Goal: Task Accomplishment & Management: Manage account settings

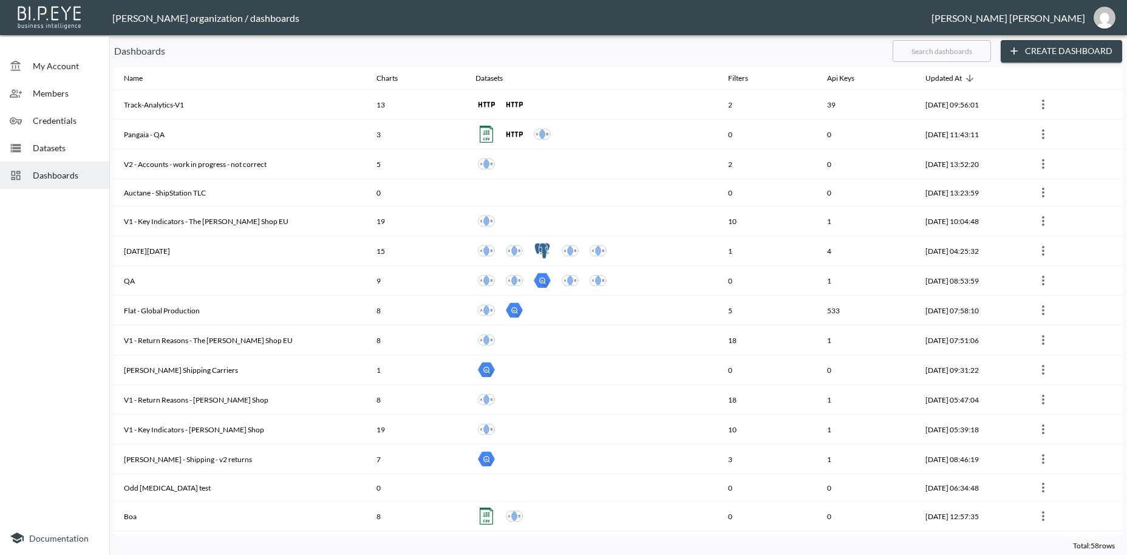
click at [49, 173] on span "Dashboards" at bounding box center [66, 175] width 67 height 13
click at [898, 52] on input "text" at bounding box center [942, 51] width 98 height 30
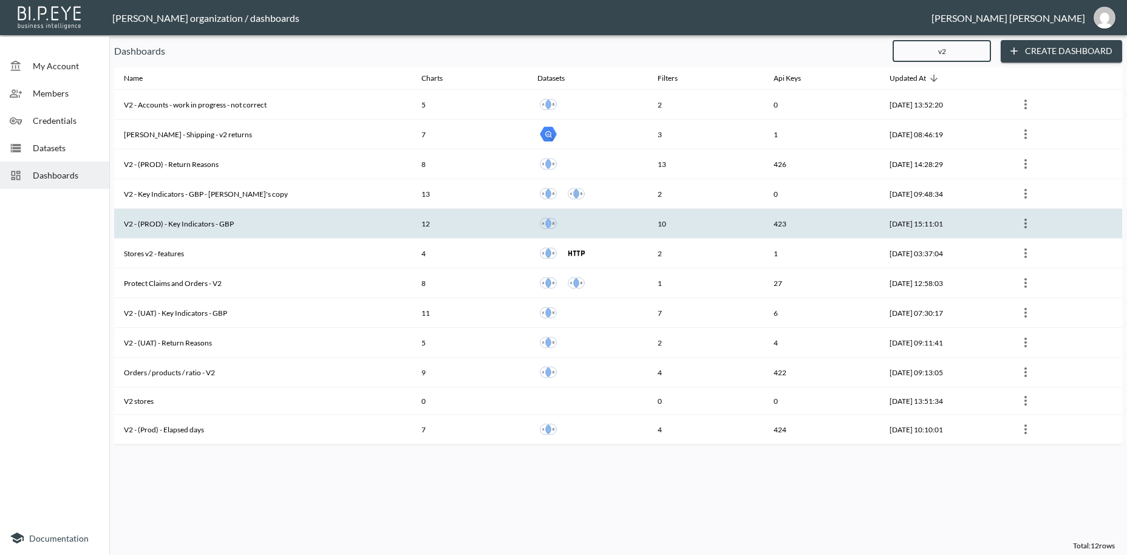
type input "v2"
click at [199, 223] on th "V2 - (PROD) - Key Indicators - GBP" at bounding box center [263, 224] width 298 height 30
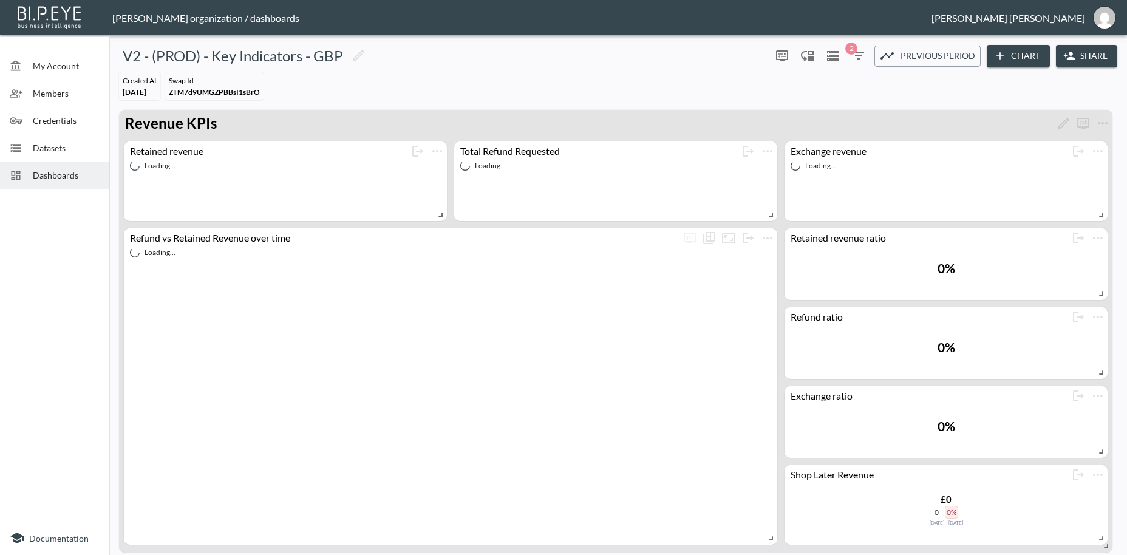
click at [1094, 58] on button "Share" at bounding box center [1086, 56] width 61 height 22
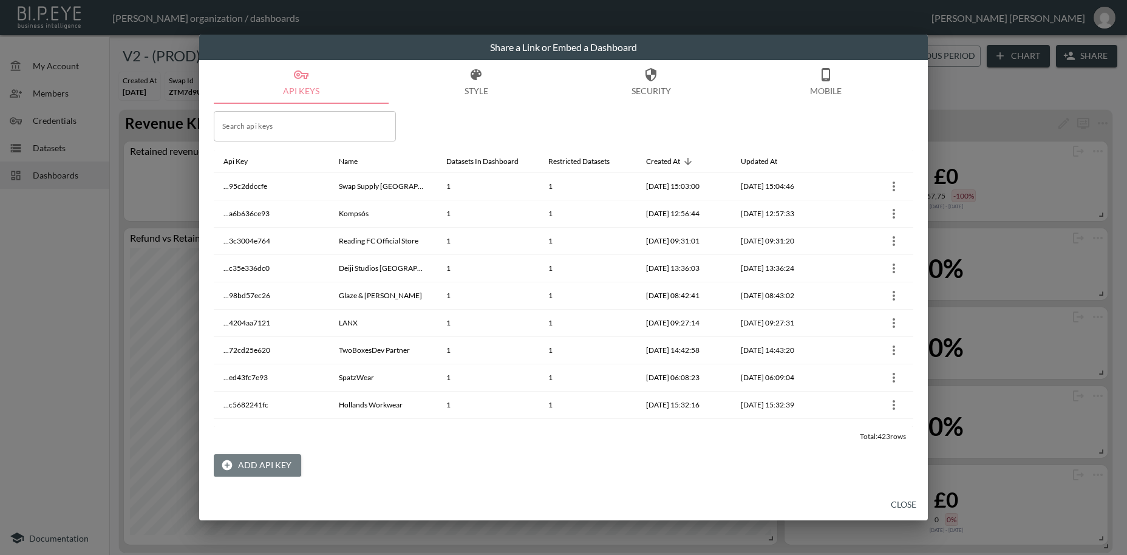
click at [256, 463] on button "Add API Key" at bounding box center [257, 465] width 87 height 22
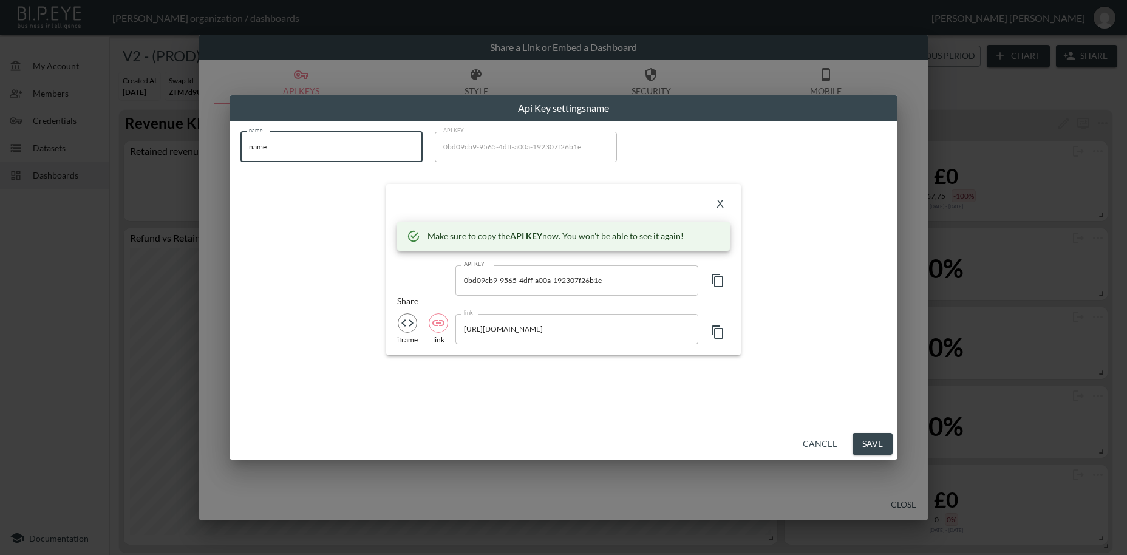
drag, startPoint x: 287, startPoint y: 151, endPoint x: 208, endPoint y: 152, distance: 78.4
click at [240, 152] on input "name" at bounding box center [331, 147] width 182 height 30
paste input "WAT THE BRAND"
type input "WAT THE BRAND"
click at [715, 281] on icon "button" at bounding box center [718, 280] width 12 height 13
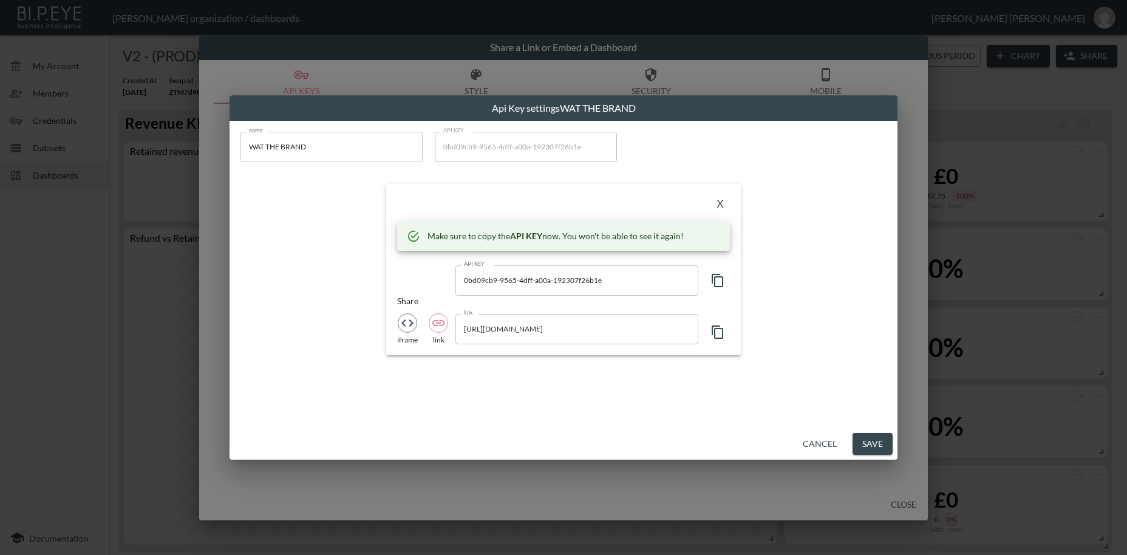
click at [715, 281] on icon "button" at bounding box center [718, 280] width 12 height 13
click at [720, 204] on button "X" at bounding box center [719, 204] width 19 height 19
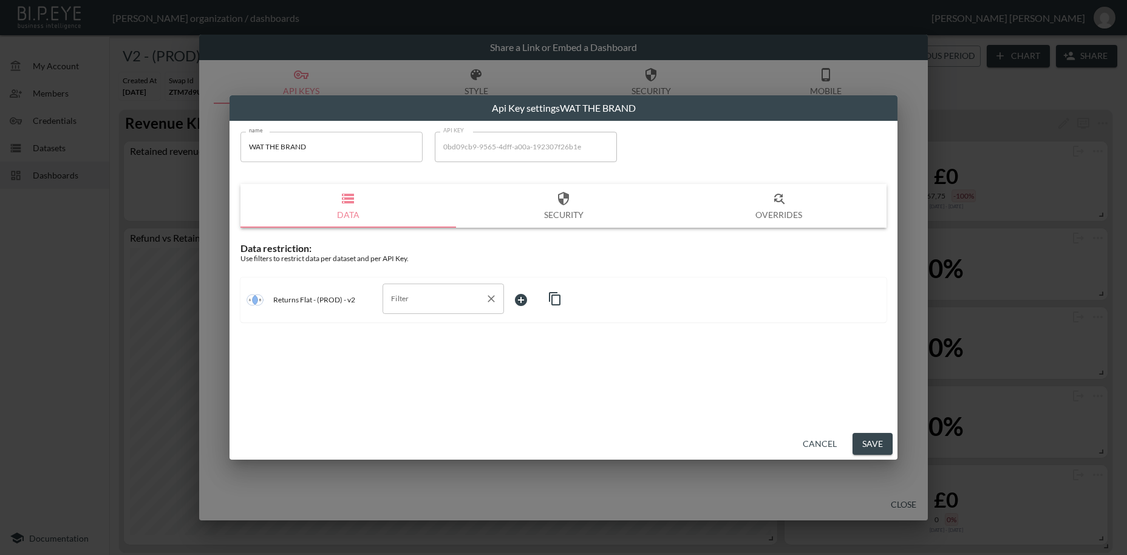
click at [409, 298] on input "Filter" at bounding box center [434, 298] width 92 height 19
click at [420, 327] on span "swap_id" at bounding box center [443, 327] width 102 height 11
type input "swap_id"
click at [522, 298] on body "BI.P.EYE, Interactive Analytics Dashboards - app [PERSON_NAME] organization / d…" at bounding box center [563, 277] width 1127 height 555
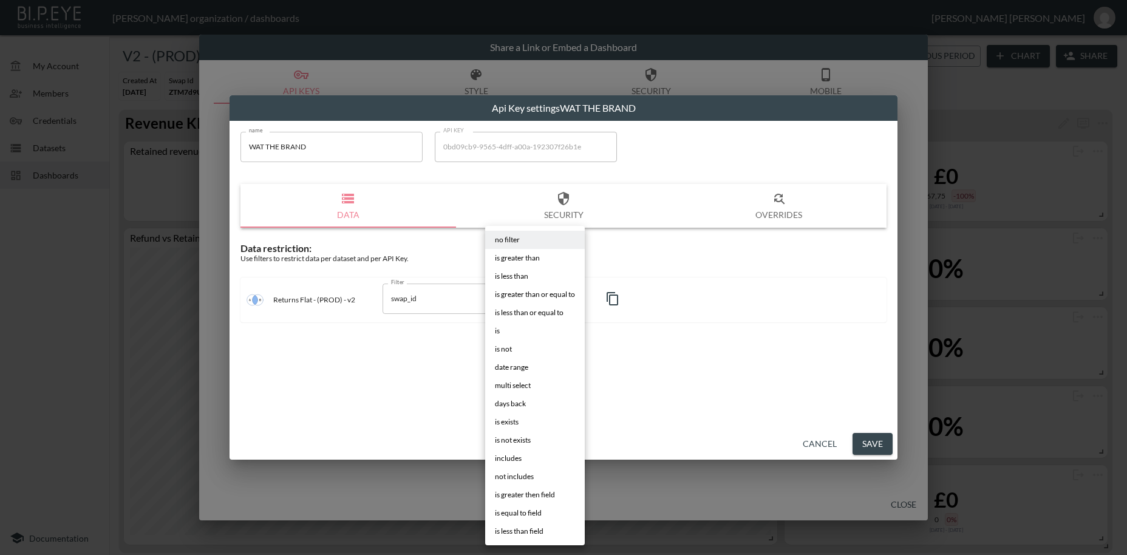
click at [505, 333] on li "is" at bounding box center [535, 331] width 100 height 18
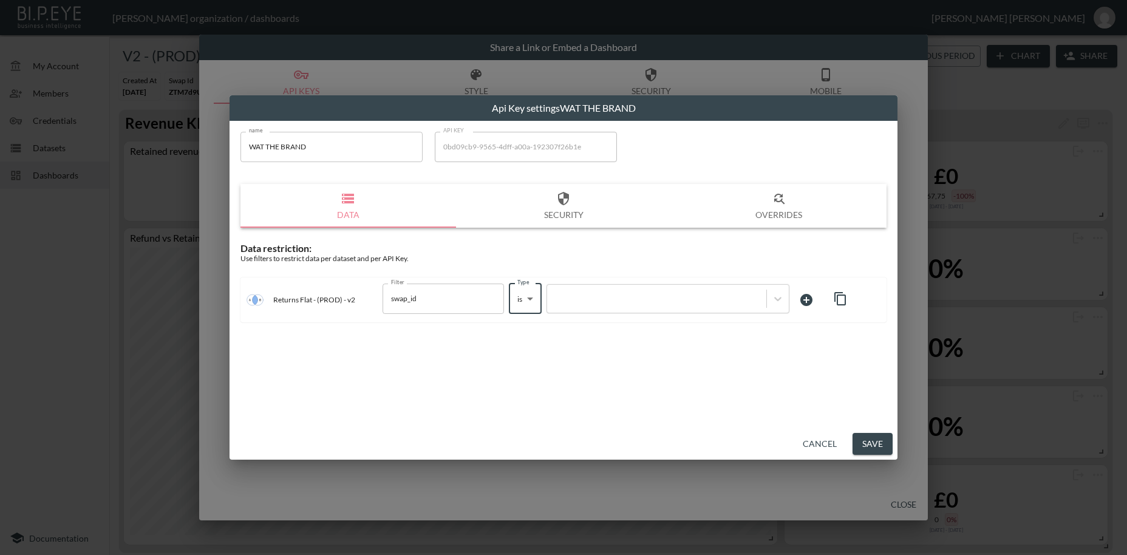
type input "is"
click at [578, 302] on div at bounding box center [656, 299] width 207 height 12
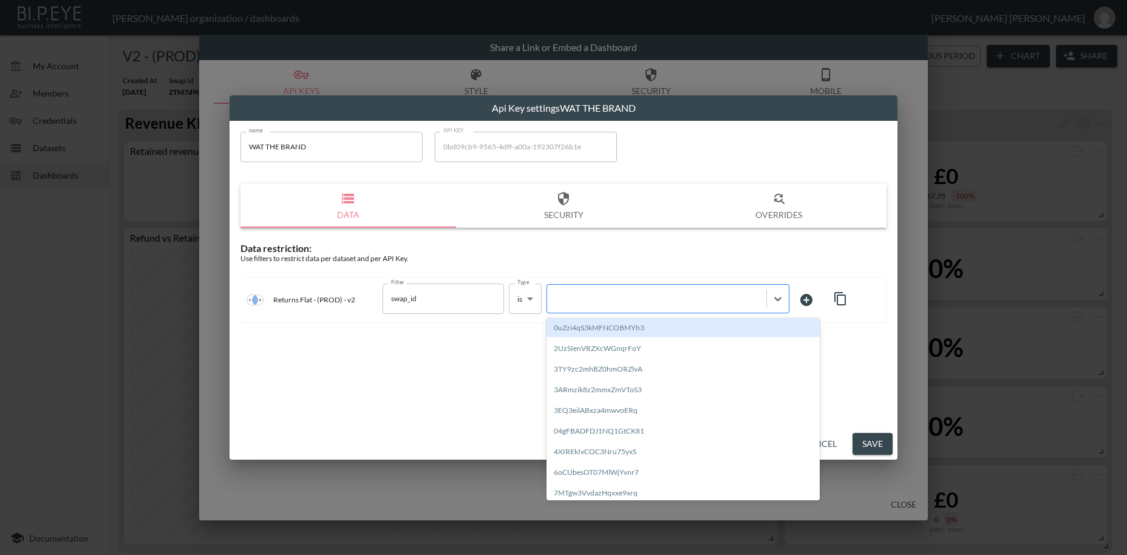
paste input "TPmVyZJiHrym0bZw7ksU"
type input "TPmVyZJiHrym0bZw7ksU"
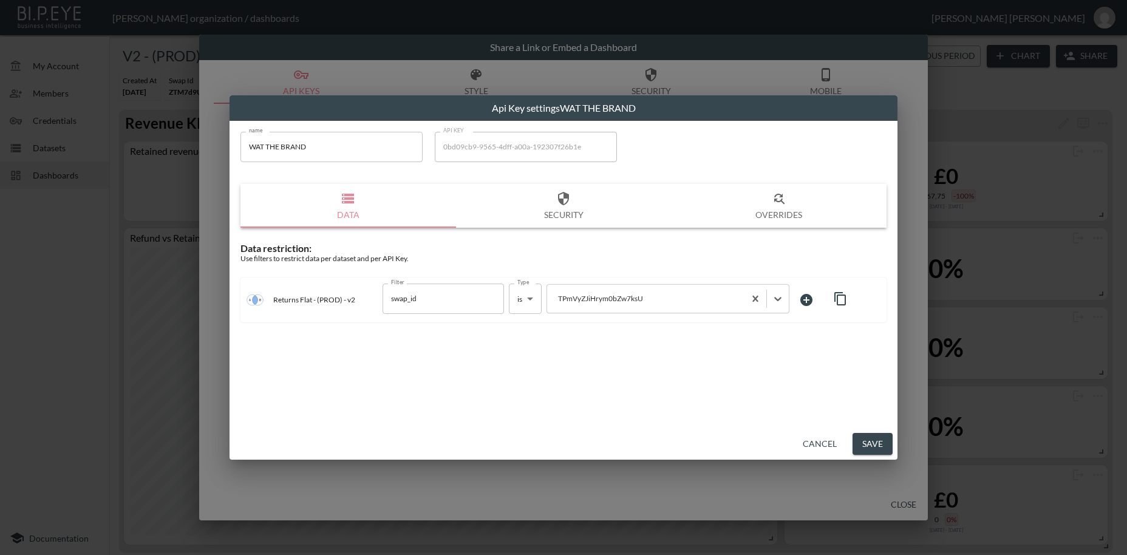
click at [879, 446] on button "Save" at bounding box center [873, 444] width 40 height 22
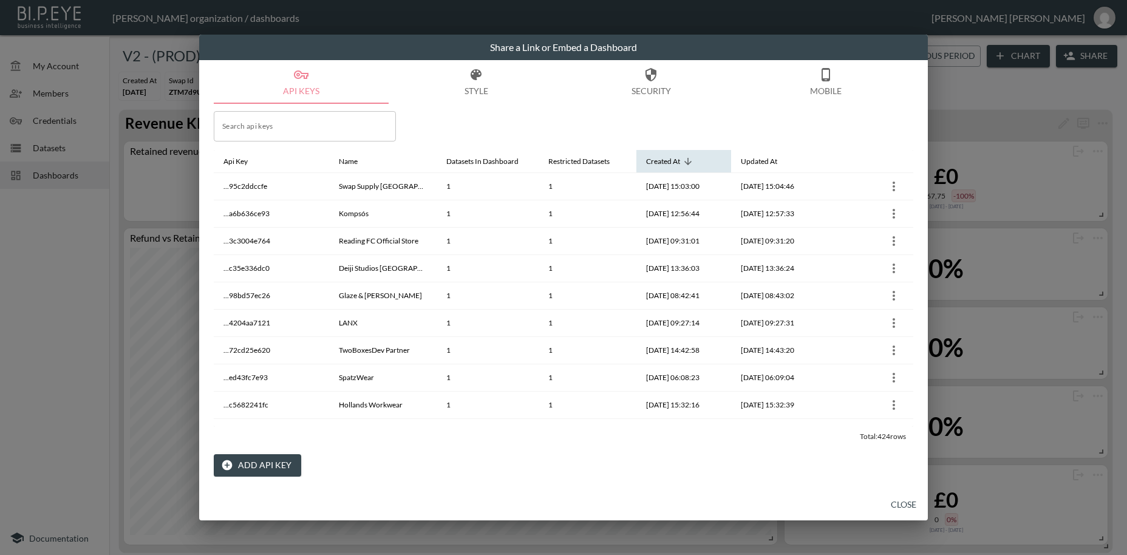
click at [684, 163] on icon at bounding box center [688, 161] width 11 height 11
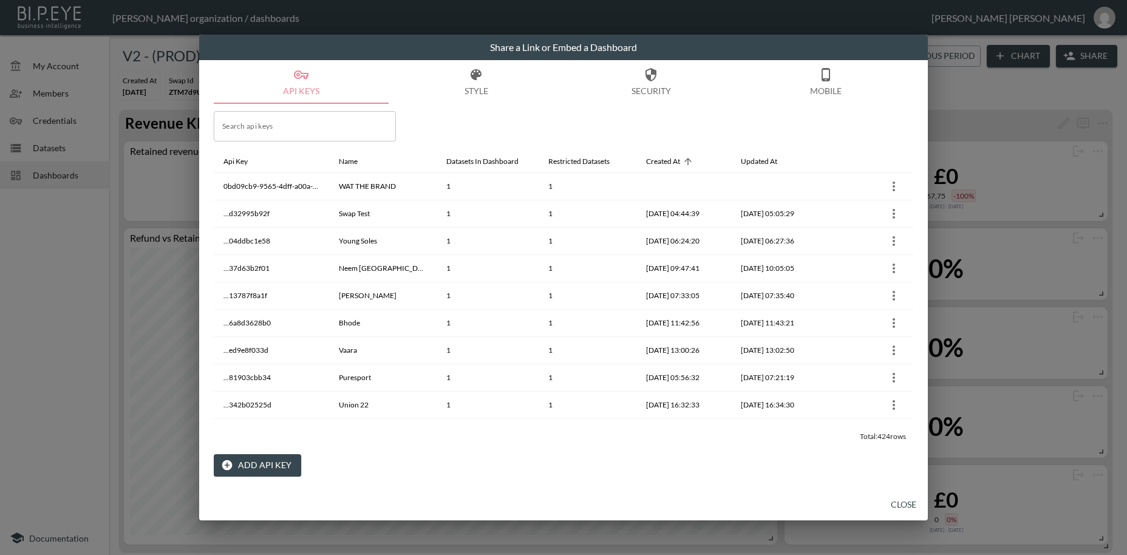
click at [904, 504] on button "Close" at bounding box center [903, 505] width 39 height 22
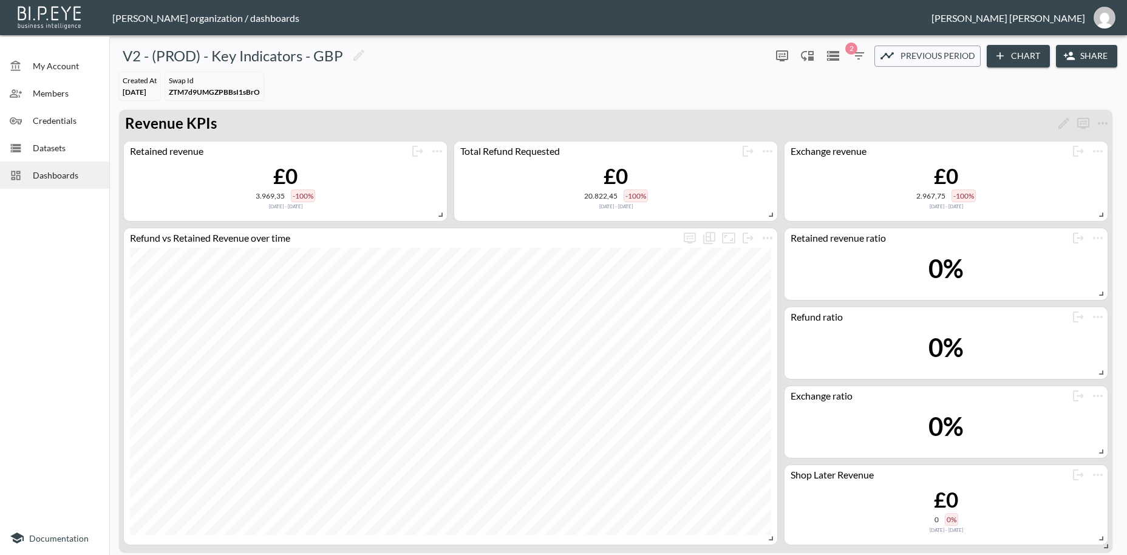
click at [70, 175] on span "Dashboards" at bounding box center [66, 175] width 67 height 13
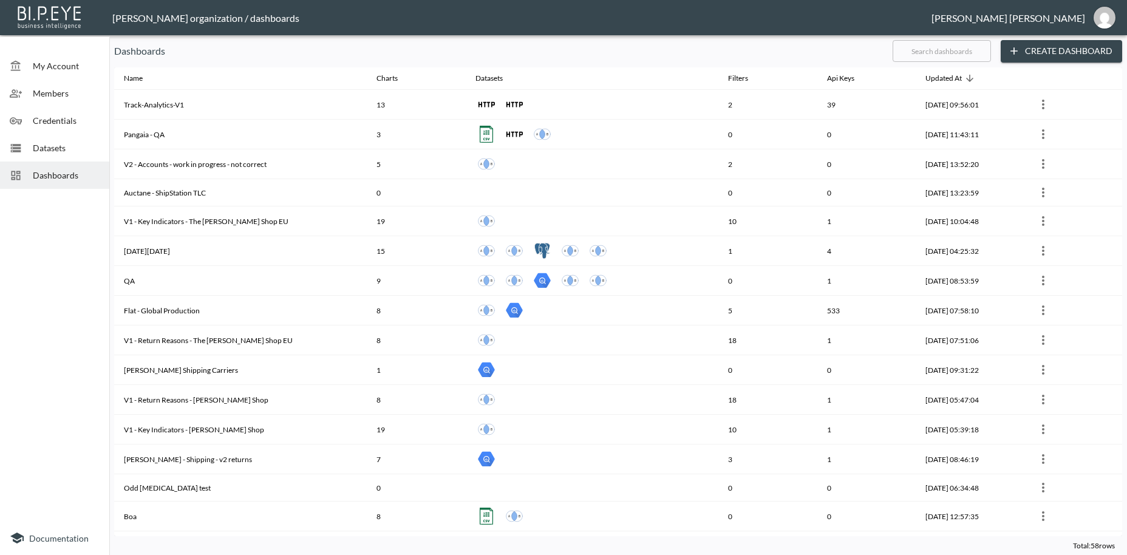
click at [923, 49] on input "text" at bounding box center [942, 51] width 98 height 30
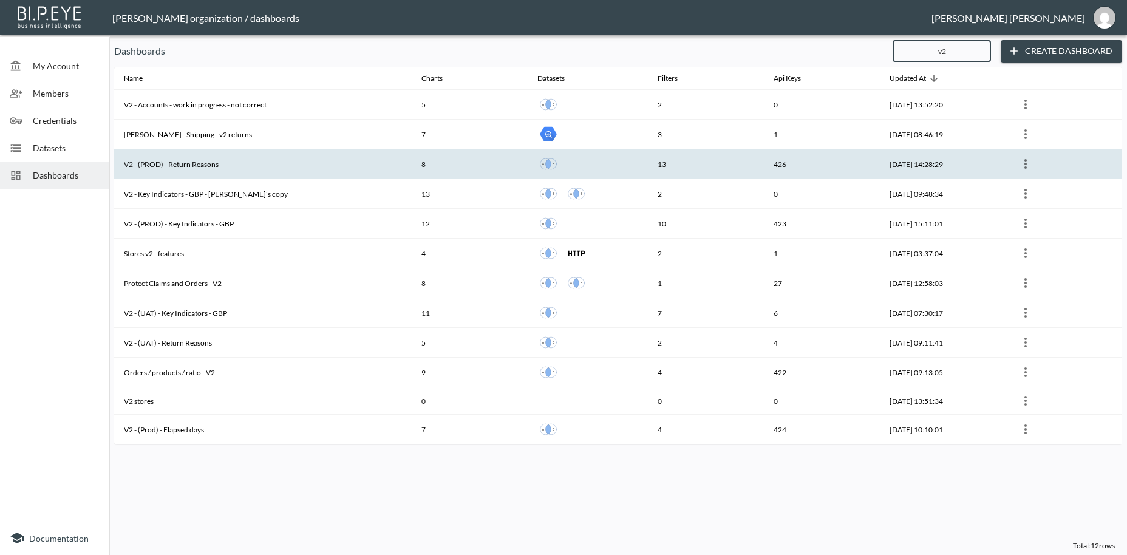
type input "v2"
click at [246, 160] on th "V2 - (PROD) - Return Reasons" at bounding box center [263, 164] width 298 height 30
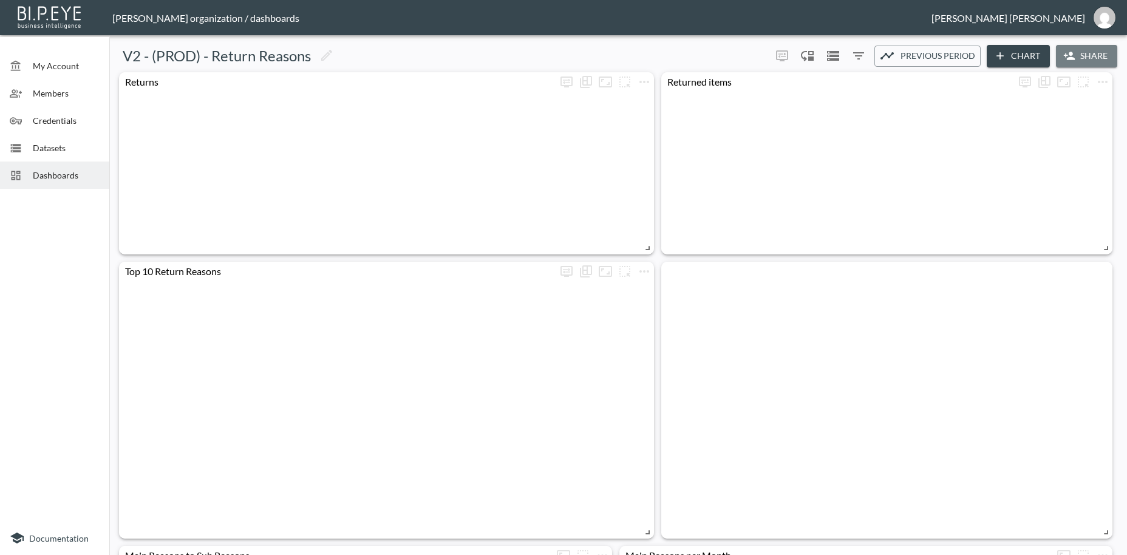
click at [1086, 58] on button "Share" at bounding box center [1086, 56] width 61 height 22
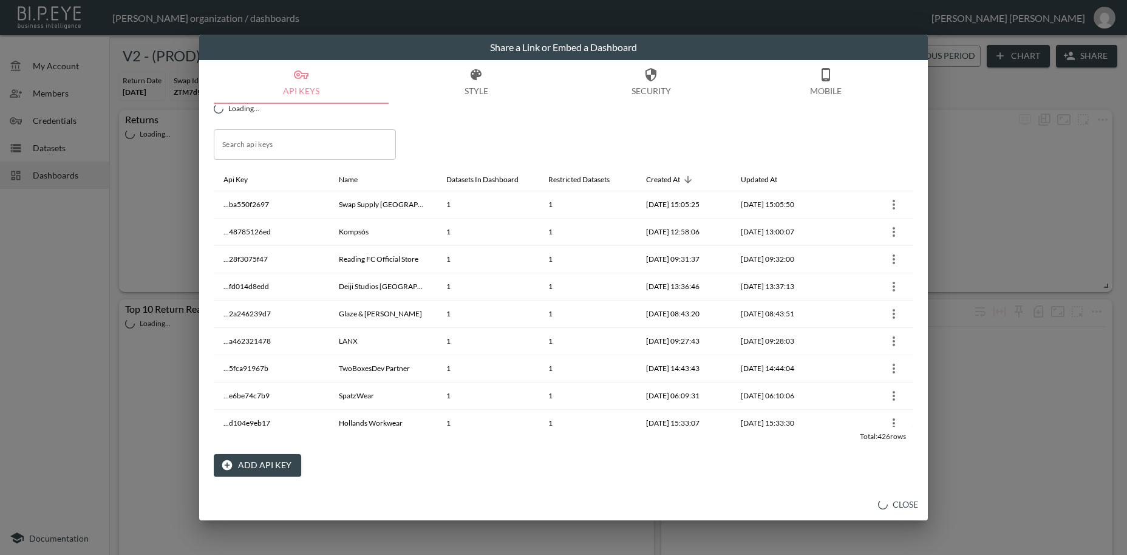
click at [268, 463] on button "Add API Key" at bounding box center [257, 465] width 87 height 22
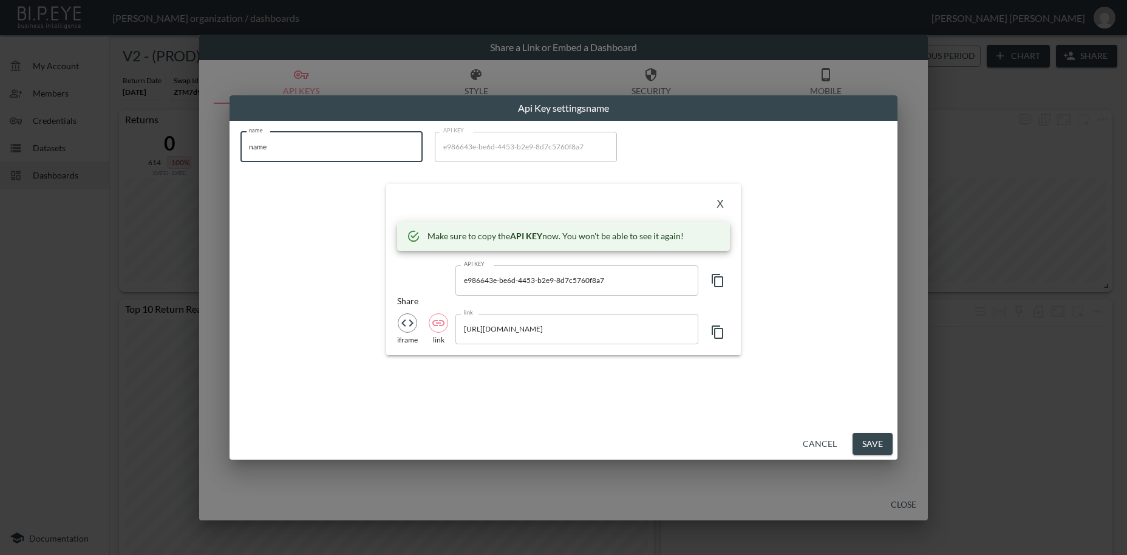
drag, startPoint x: 279, startPoint y: 140, endPoint x: 243, endPoint y: 149, distance: 37.0
click at [240, 143] on input "name" at bounding box center [331, 147] width 182 height 30
paste input "WAT THE BRAND"
type input "WAT THE BRAND"
click at [715, 281] on icon "button" at bounding box center [718, 280] width 12 height 13
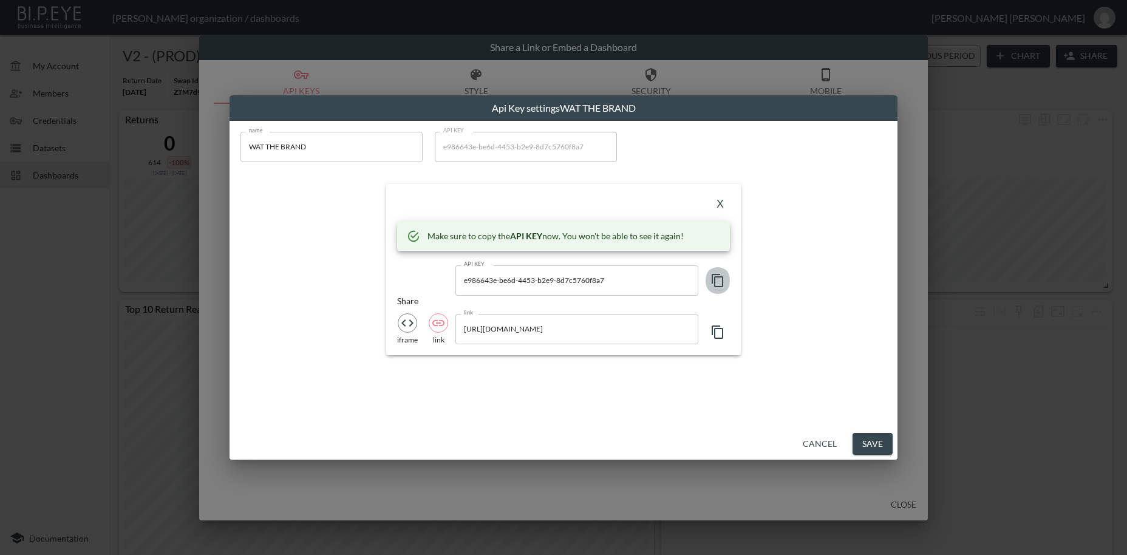
click at [715, 281] on icon "button" at bounding box center [718, 280] width 12 height 13
click at [722, 204] on button "X" at bounding box center [719, 204] width 19 height 19
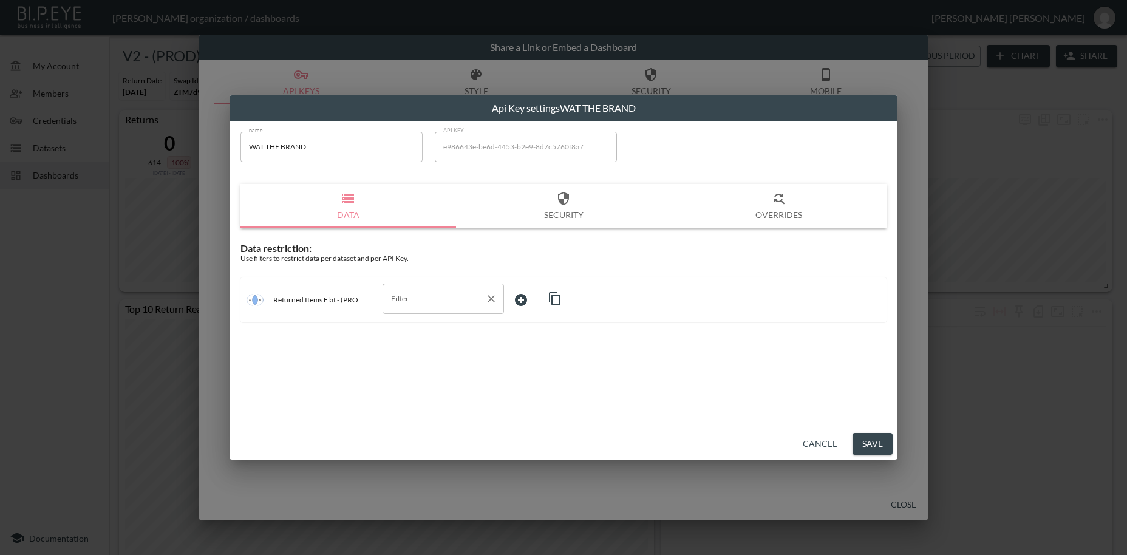
click at [415, 302] on input "Filter" at bounding box center [434, 298] width 92 height 19
click at [417, 326] on span "swap_id" at bounding box center [443, 327] width 102 height 11
type input "swap_id"
click at [518, 299] on body "BI.P.EYE, Interactive Analytics Dashboards - app [PERSON_NAME] organization / d…" at bounding box center [563, 277] width 1127 height 555
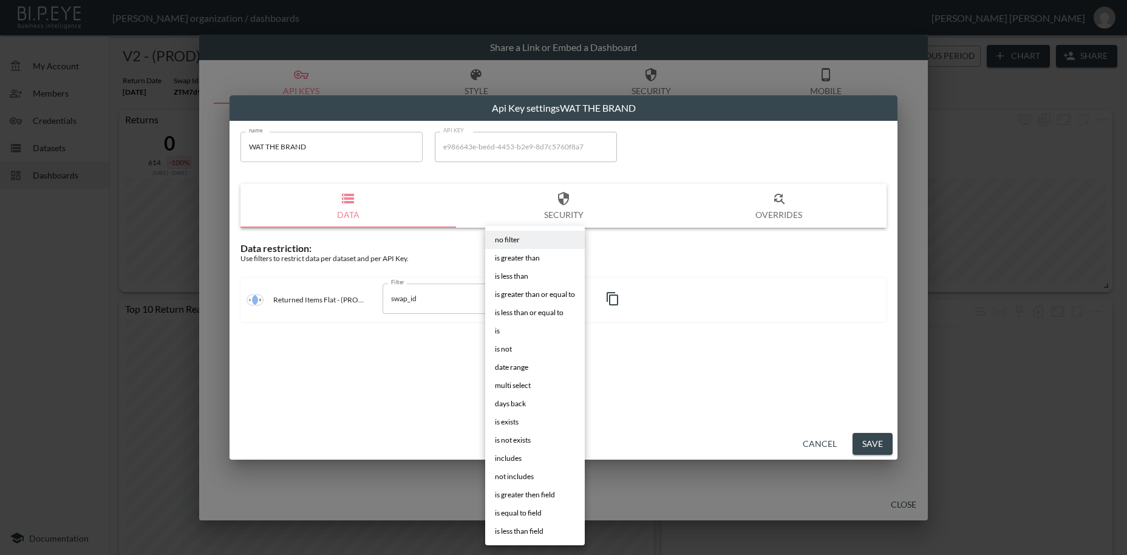
click at [513, 335] on li "is" at bounding box center [535, 331] width 100 height 18
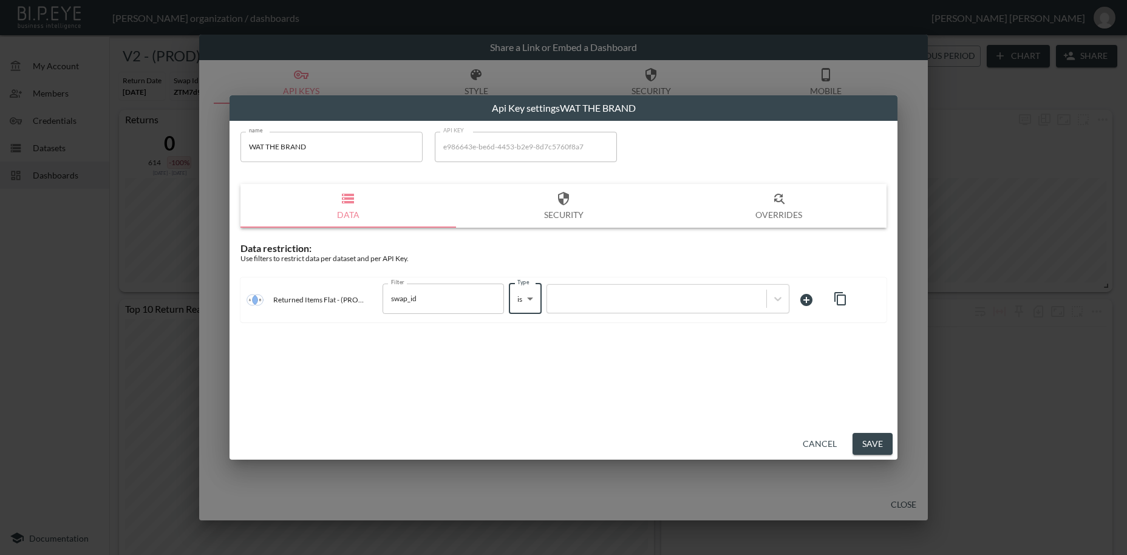
type input "is"
click at [585, 299] on div at bounding box center [656, 299] width 207 height 12
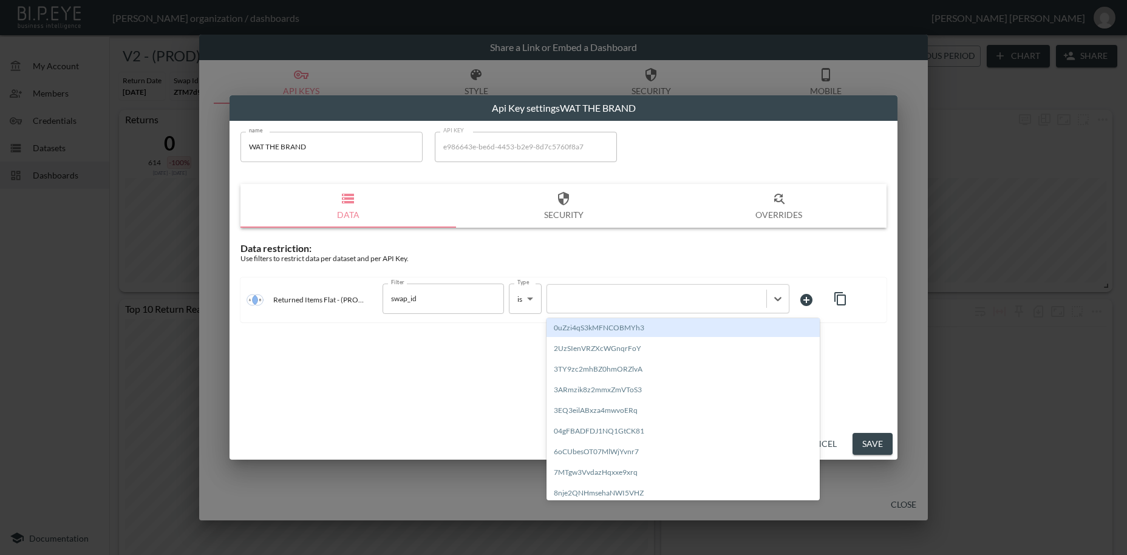
paste input "TPmVyZJiHrym0bZw7ksU"
type input "TPmVyZJiHrym0bZw7ksU"
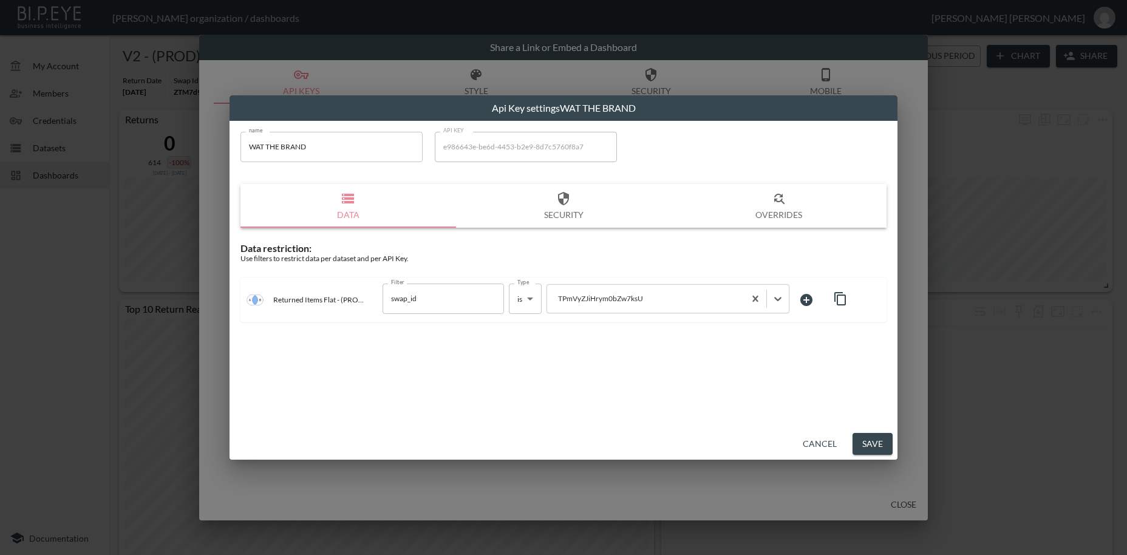
click at [884, 443] on button "Save" at bounding box center [873, 444] width 40 height 22
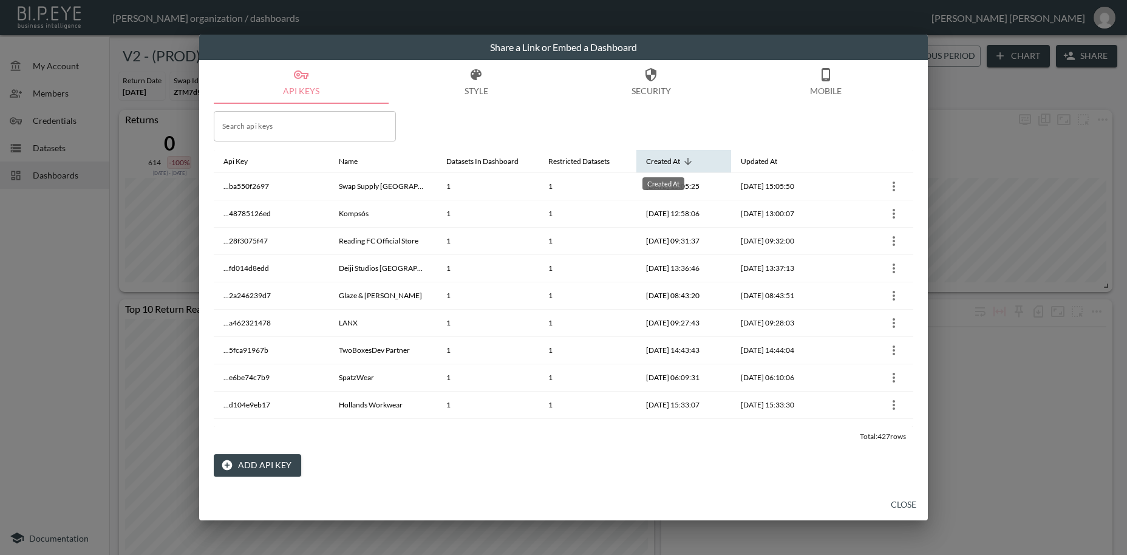
click at [678, 161] on div "Created At" at bounding box center [663, 161] width 34 height 15
click at [901, 502] on button "Close" at bounding box center [903, 505] width 39 height 22
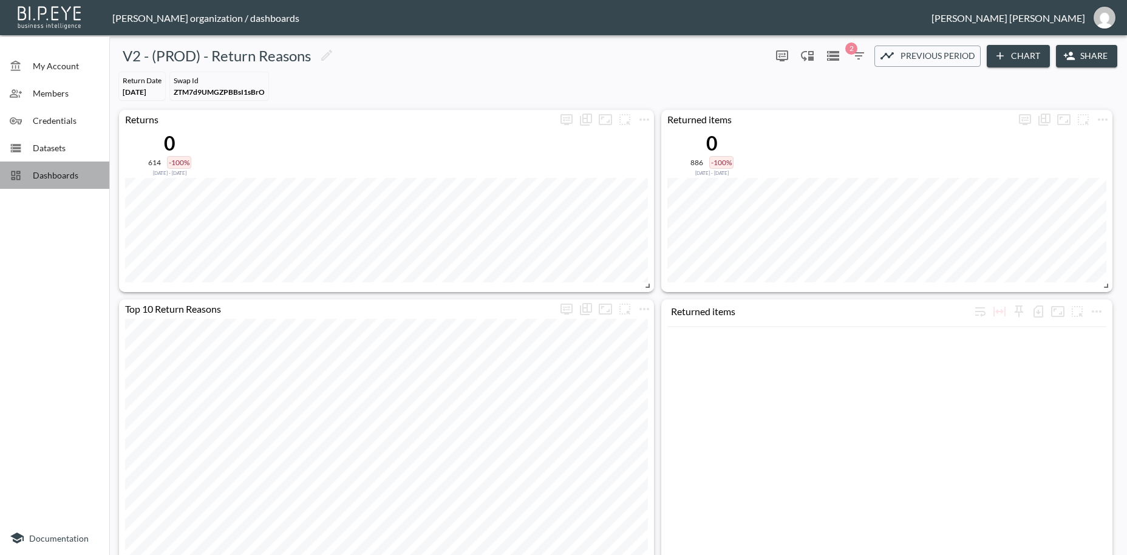
click at [69, 174] on span "Dashboards" at bounding box center [66, 175] width 67 height 13
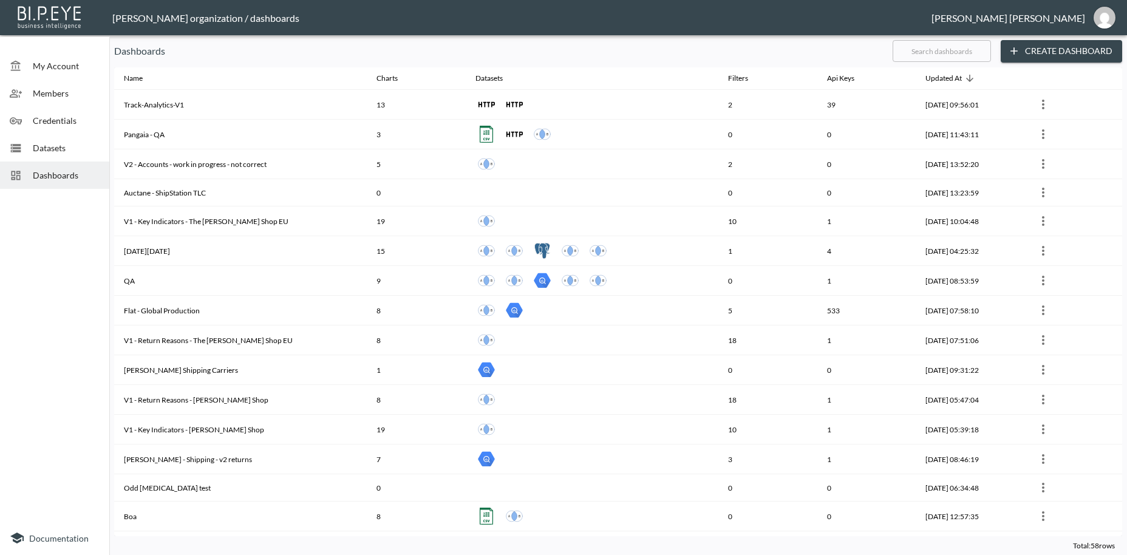
click at [925, 55] on input "text" at bounding box center [942, 51] width 98 height 30
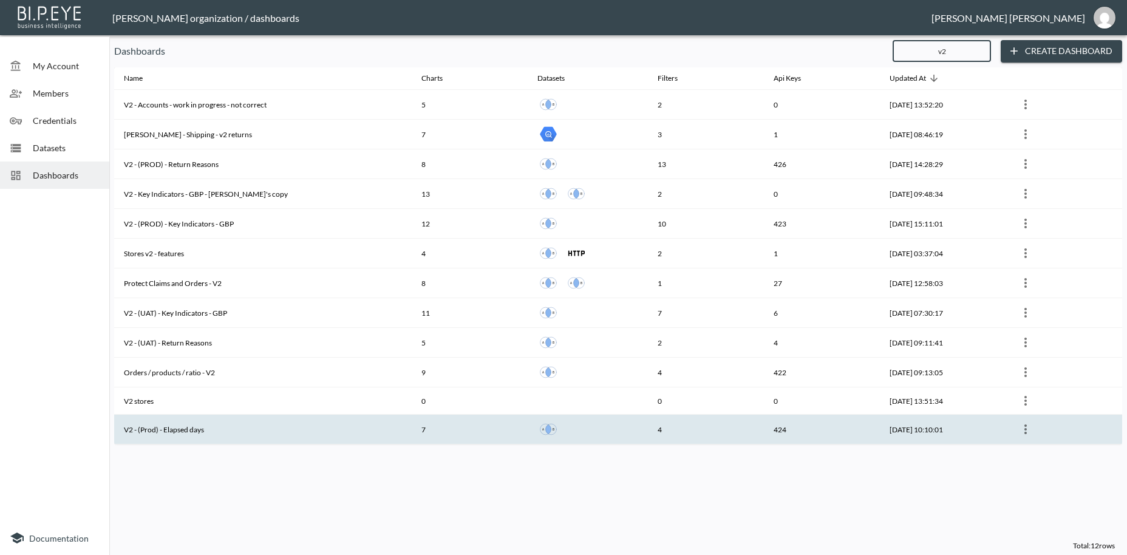
type input "v2"
click at [210, 433] on th "V2 - (Prod) - Elapsed days" at bounding box center [263, 430] width 298 height 30
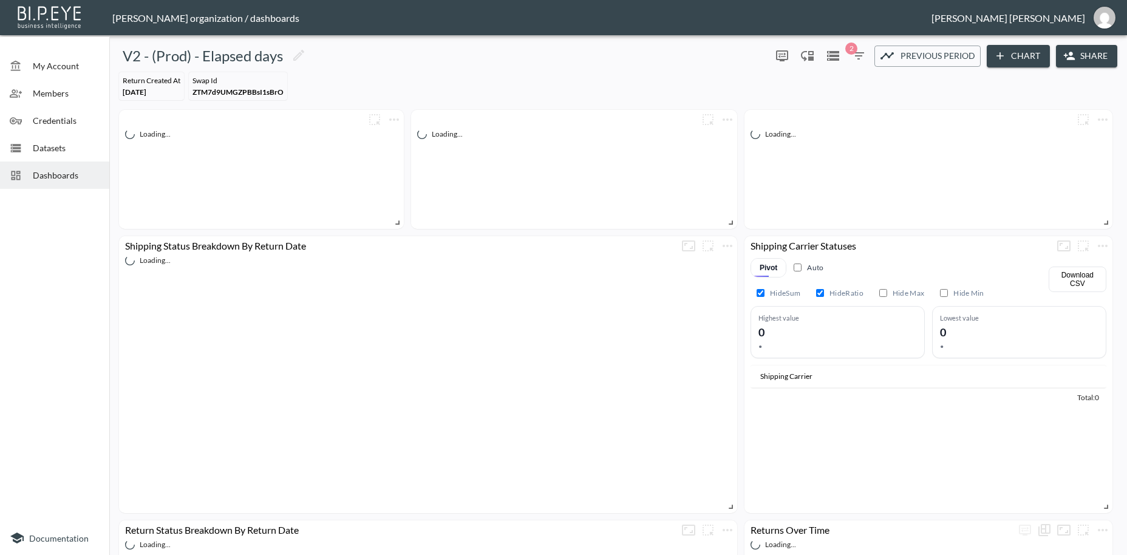
click at [1088, 59] on button "Share" at bounding box center [1086, 56] width 61 height 22
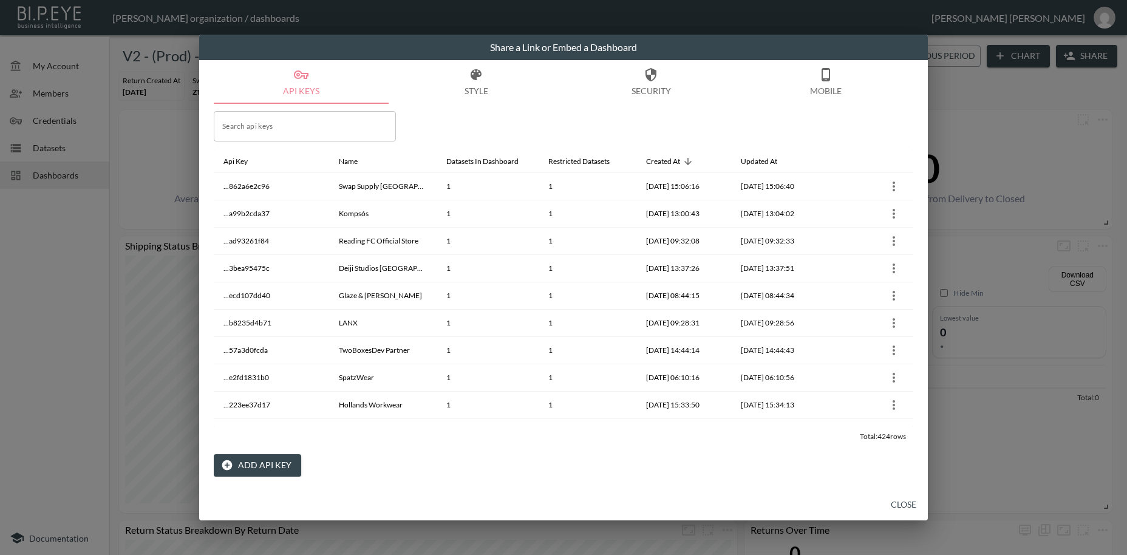
drag, startPoint x: 461, startPoint y: 49, endPoint x: 464, endPoint y: 106, distance: 57.2
click at [464, 106] on div "Share a Link or Embed a Dashboard API Keys Style Security Mobile Search api key…" at bounding box center [563, 278] width 729 height 486
click at [901, 502] on button "Close" at bounding box center [903, 505] width 39 height 22
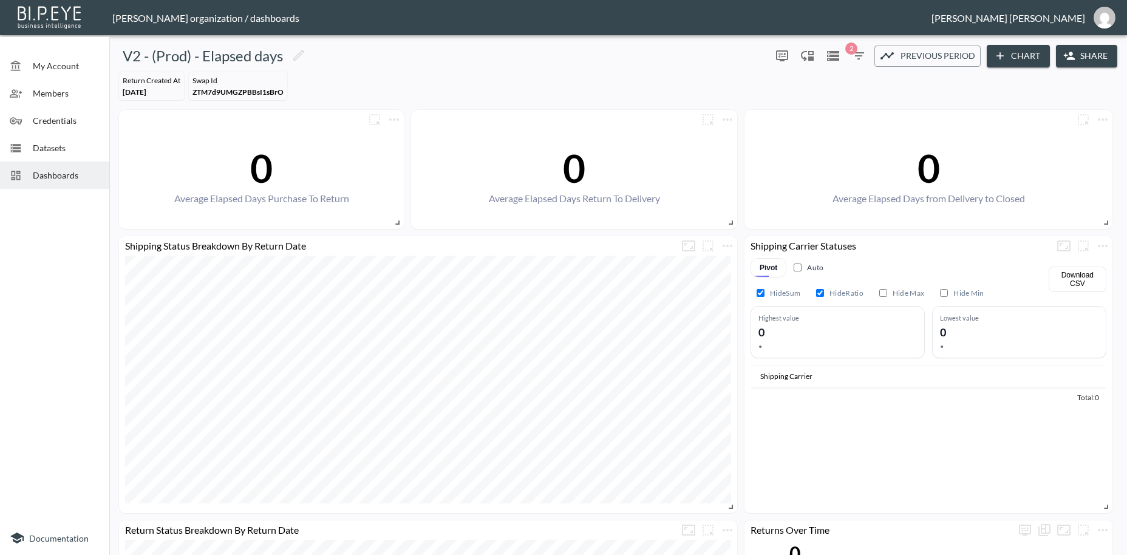
click at [1103, 55] on button "Share" at bounding box center [1086, 56] width 61 height 22
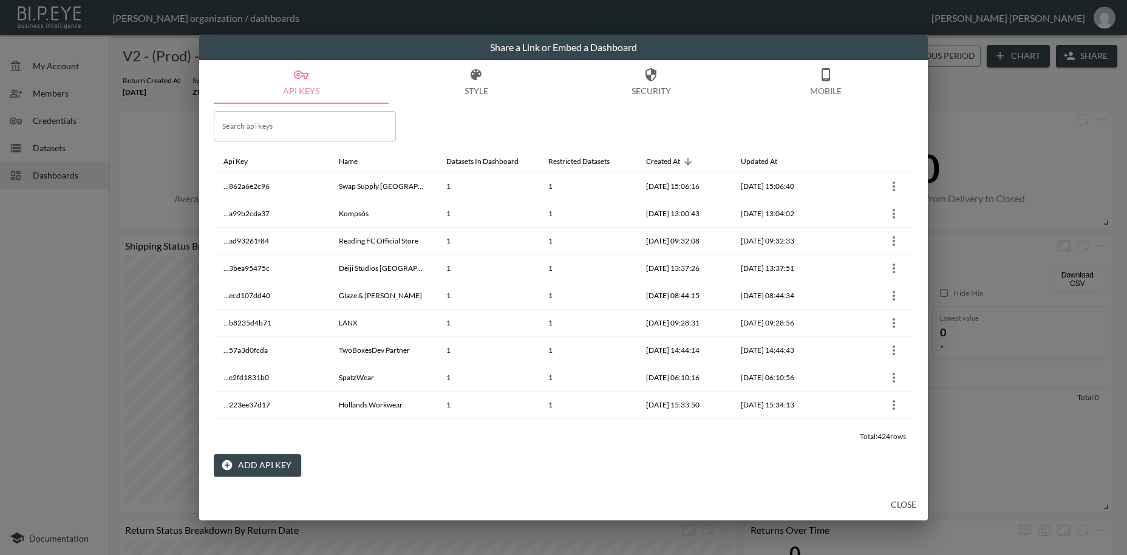
click at [255, 463] on button "Add API Key" at bounding box center [257, 465] width 87 height 22
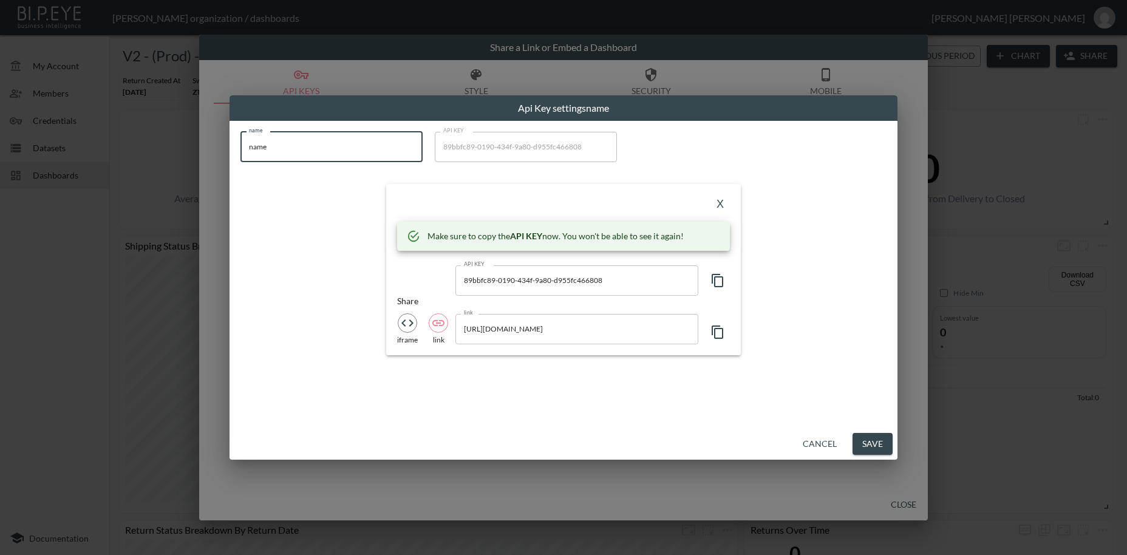
drag, startPoint x: 315, startPoint y: 149, endPoint x: 155, endPoint y: 143, distance: 159.8
click at [240, 143] on input "name" at bounding box center [331, 147] width 182 height 30
paste input "WAT THE BRAND"
type input "WAT THE BRAND"
click at [719, 282] on icon "button" at bounding box center [717, 280] width 15 height 15
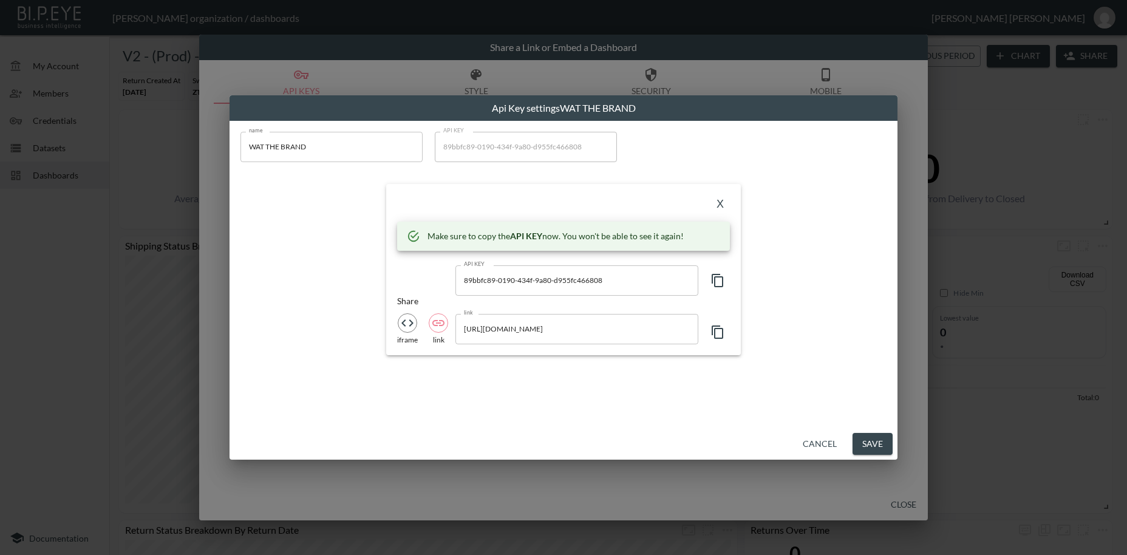
click at [719, 282] on icon "button" at bounding box center [717, 280] width 15 height 15
click at [723, 206] on button "X" at bounding box center [719, 204] width 19 height 19
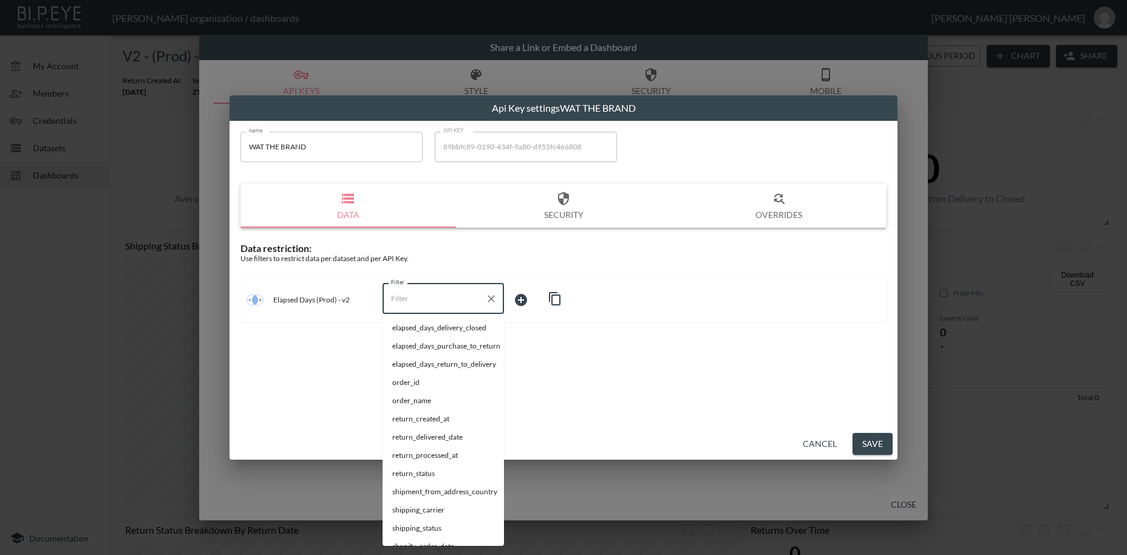
click at [412, 301] on input "Filter" at bounding box center [434, 298] width 92 height 19
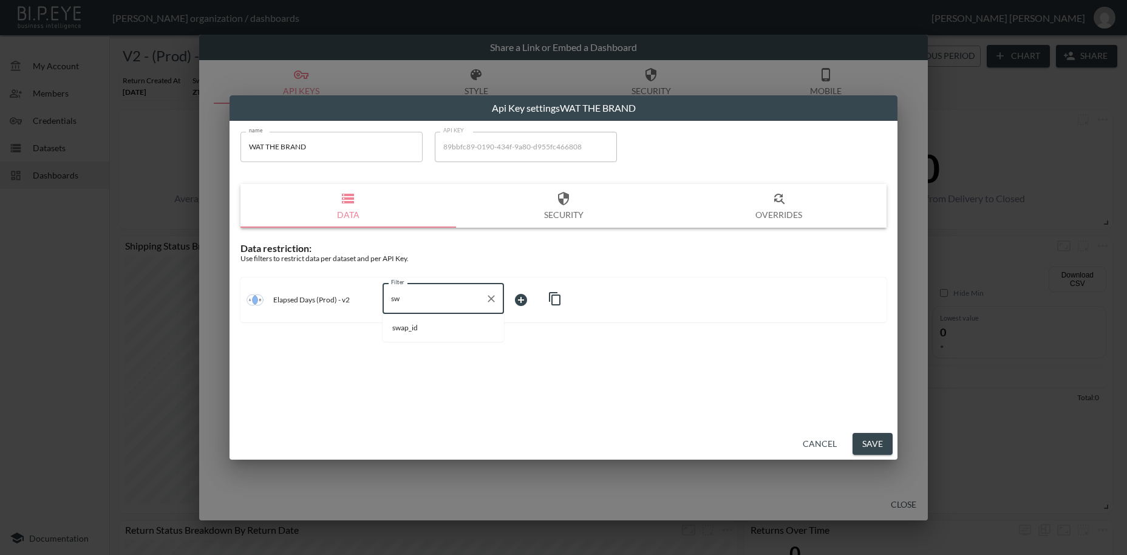
click at [408, 329] on span "swap_id" at bounding box center [443, 327] width 102 height 11
type input "swap_id"
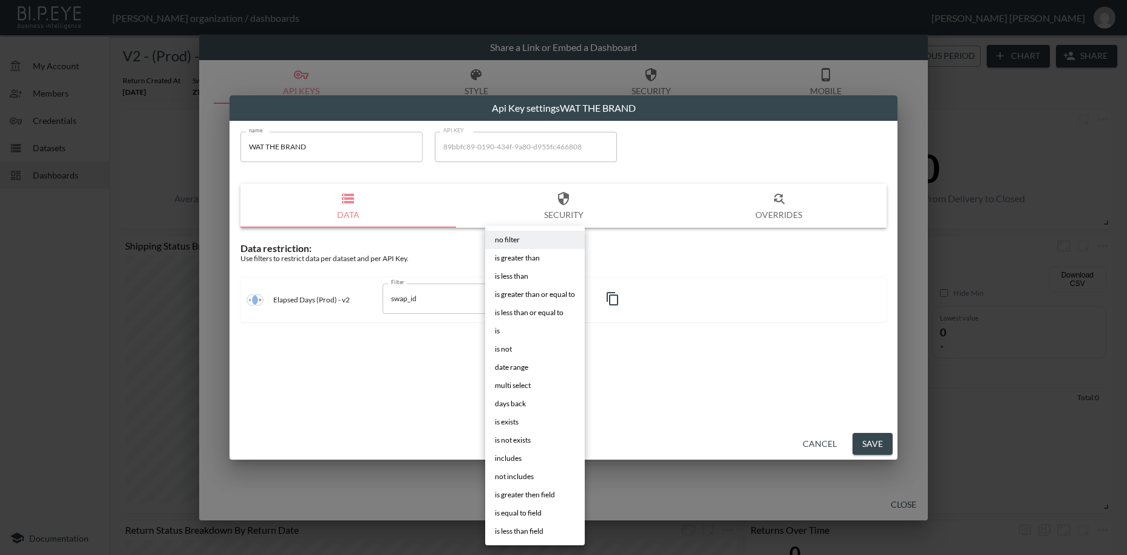
click at [531, 304] on body "BI.P.EYE, Interactive Analytics Dashboards - app [PERSON_NAME] organization / d…" at bounding box center [563, 277] width 1127 height 555
click at [499, 334] on span "is" at bounding box center [497, 330] width 5 height 11
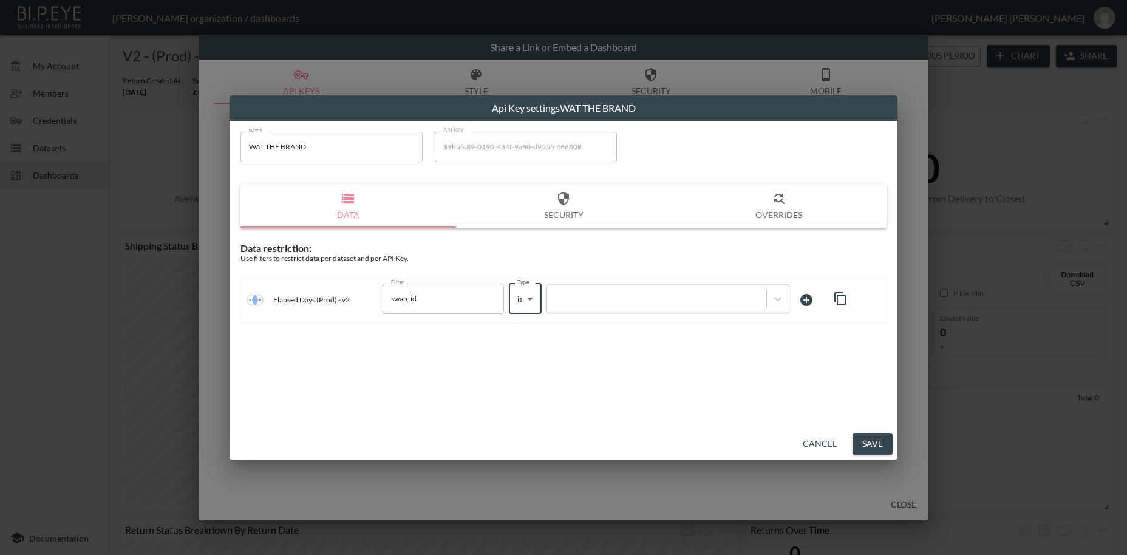
type input "is"
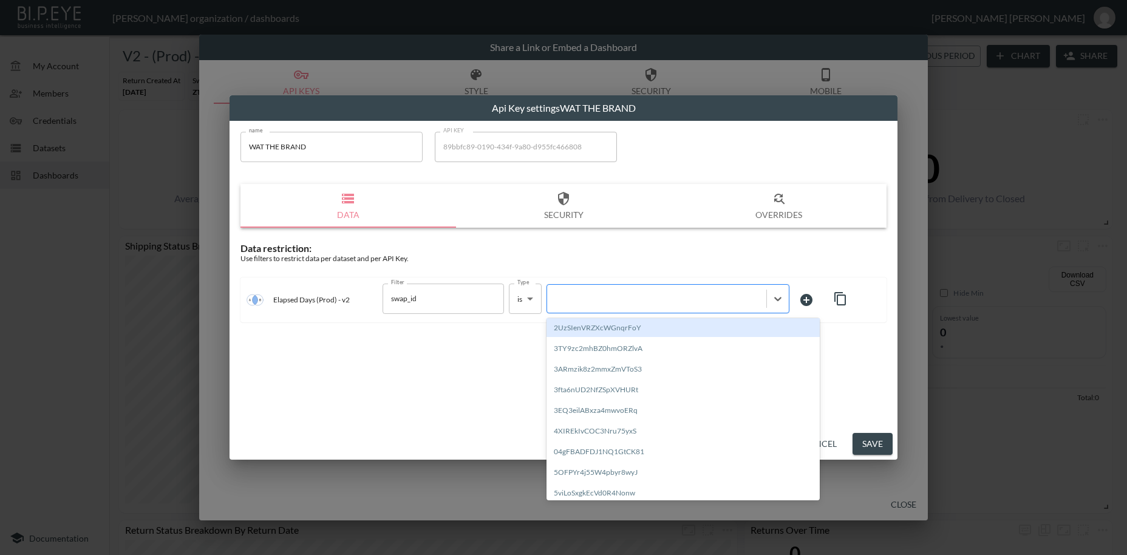
click at [586, 302] on div at bounding box center [656, 299] width 207 height 12
paste input "TPmVyZJiHrym0bZw7ksU"
type input "TPmVyZJiHrym0bZw7ksU"
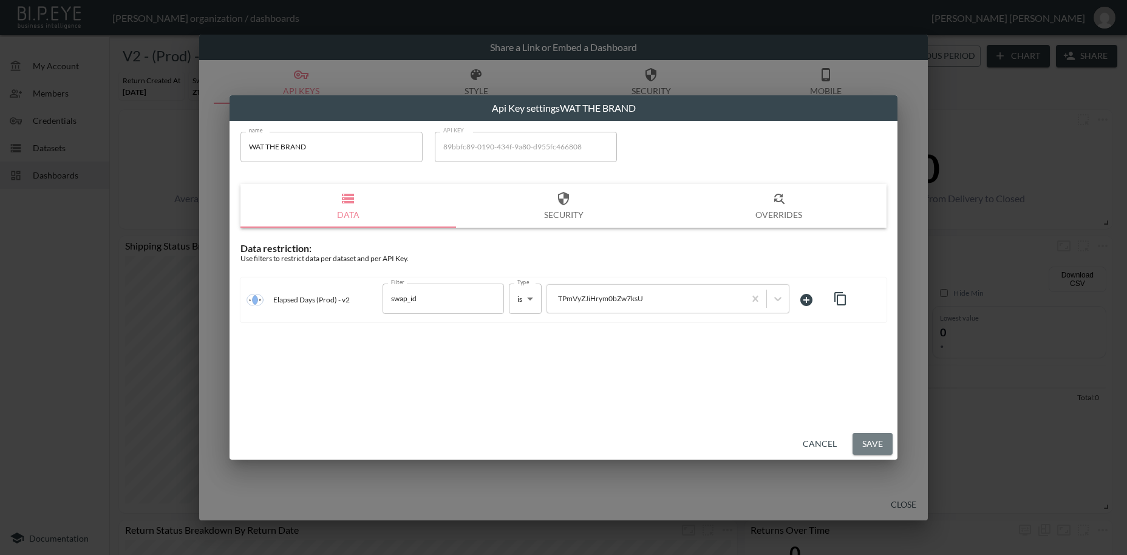
click at [876, 445] on button "Save" at bounding box center [873, 444] width 40 height 22
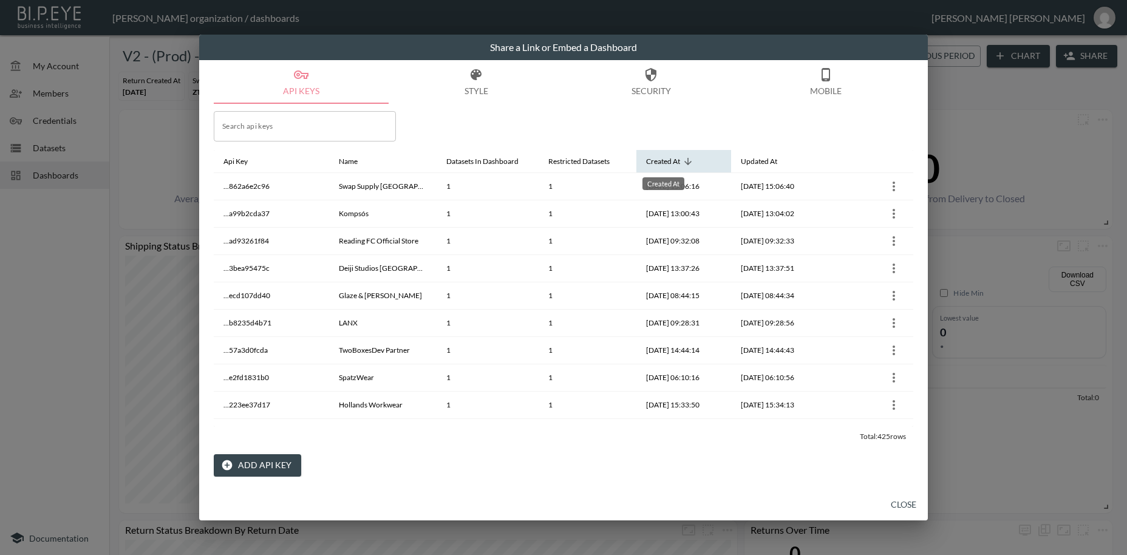
click at [680, 159] on div "Created At" at bounding box center [663, 161] width 34 height 15
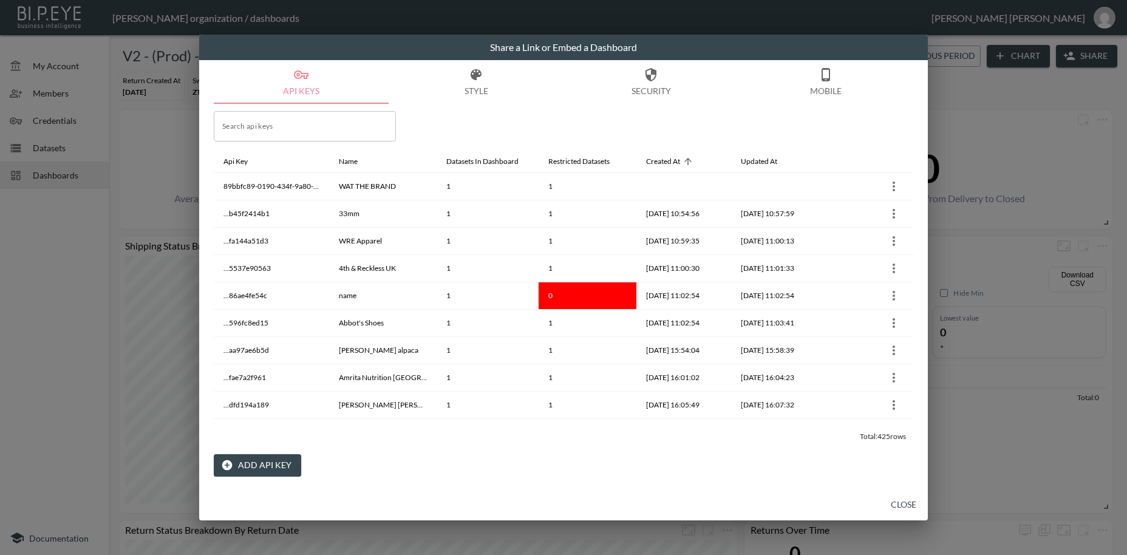
click at [908, 503] on button "Close" at bounding box center [903, 505] width 39 height 22
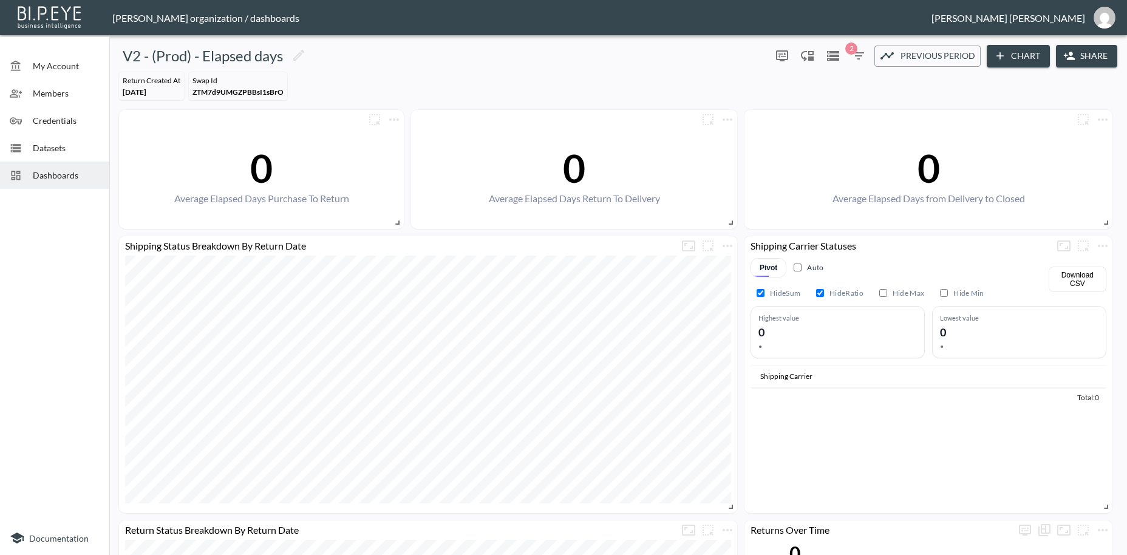
click at [61, 176] on span "Dashboards" at bounding box center [66, 175] width 67 height 13
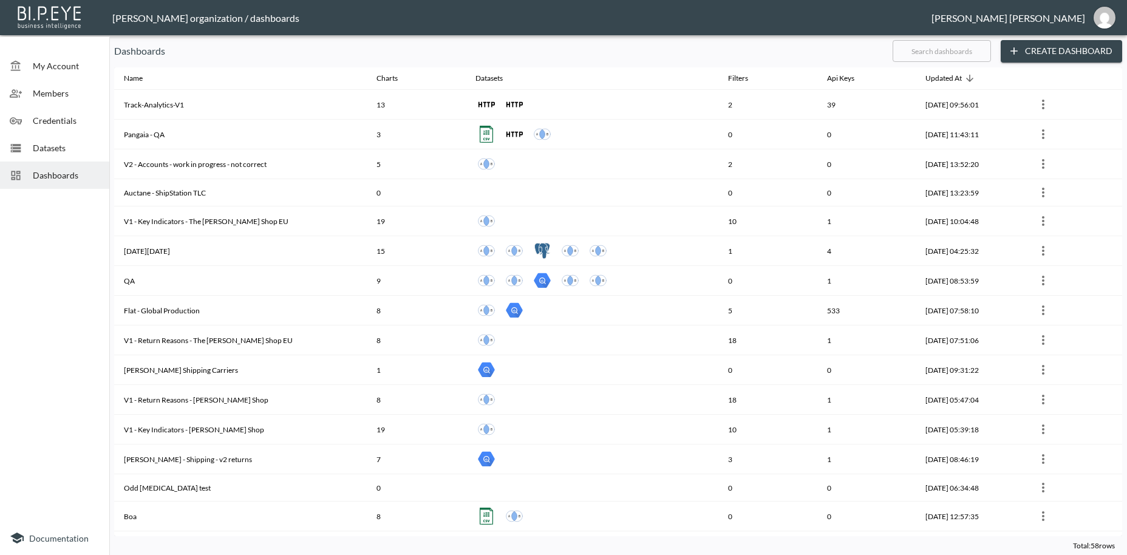
click at [916, 53] on input "text" at bounding box center [942, 51] width 98 height 30
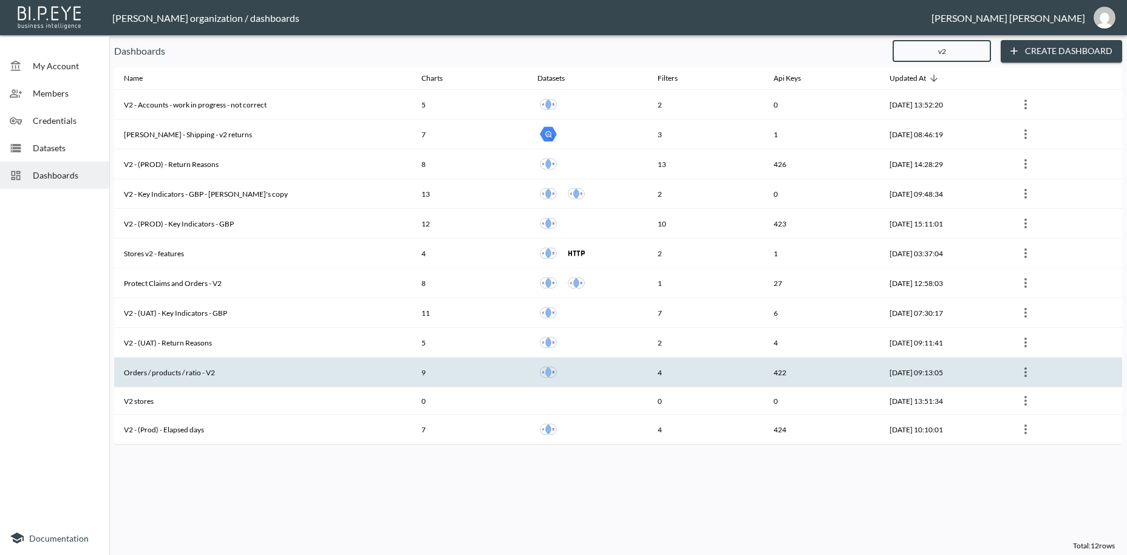
type input "v2"
click at [215, 370] on th "Orders / products / ratio - V2" at bounding box center [263, 373] width 298 height 30
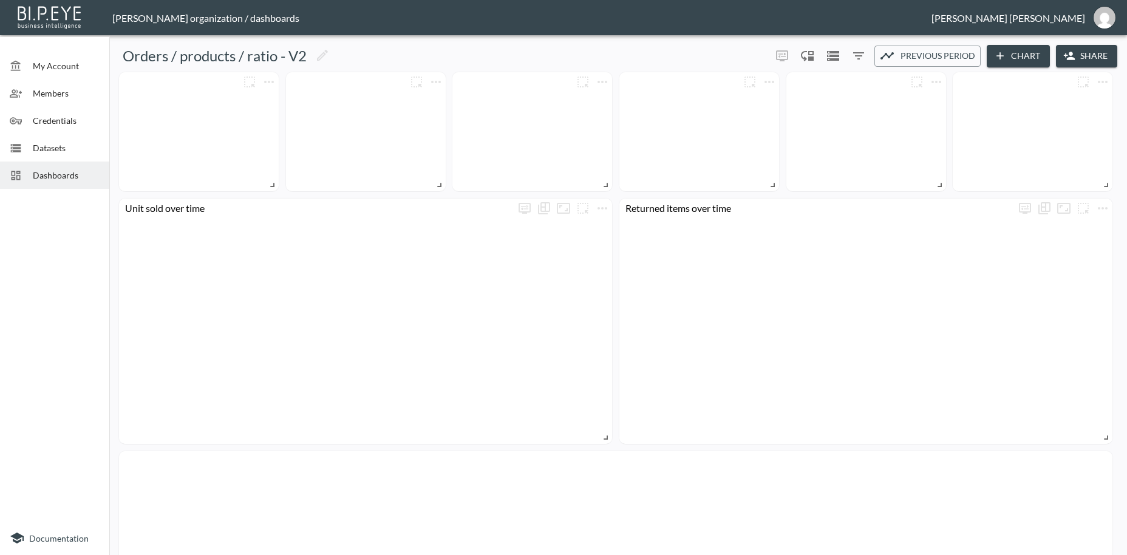
click at [1091, 55] on button "Share" at bounding box center [1086, 56] width 61 height 22
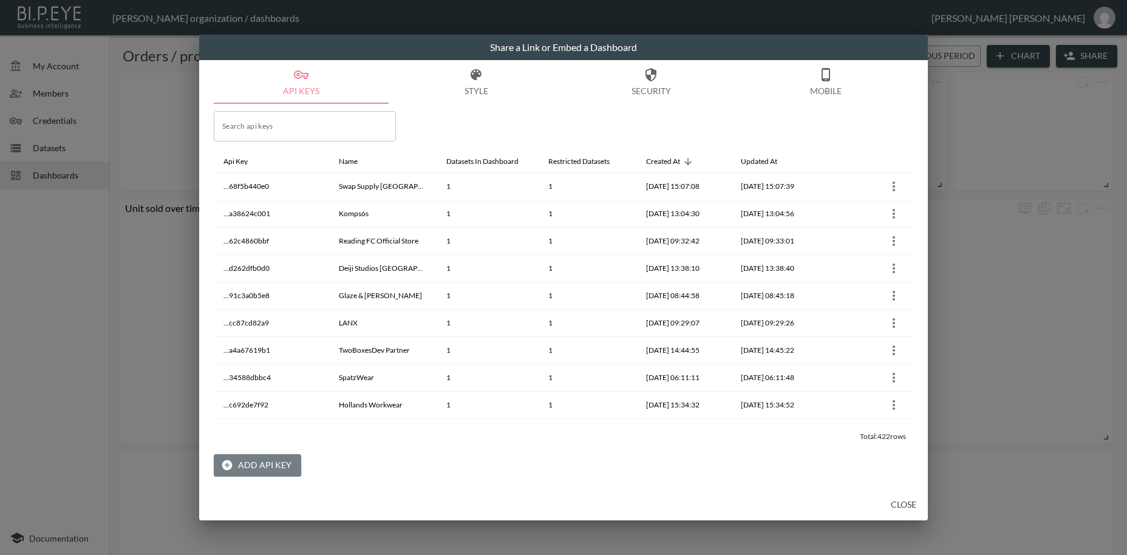
click at [277, 465] on button "Add API Key" at bounding box center [257, 465] width 87 height 22
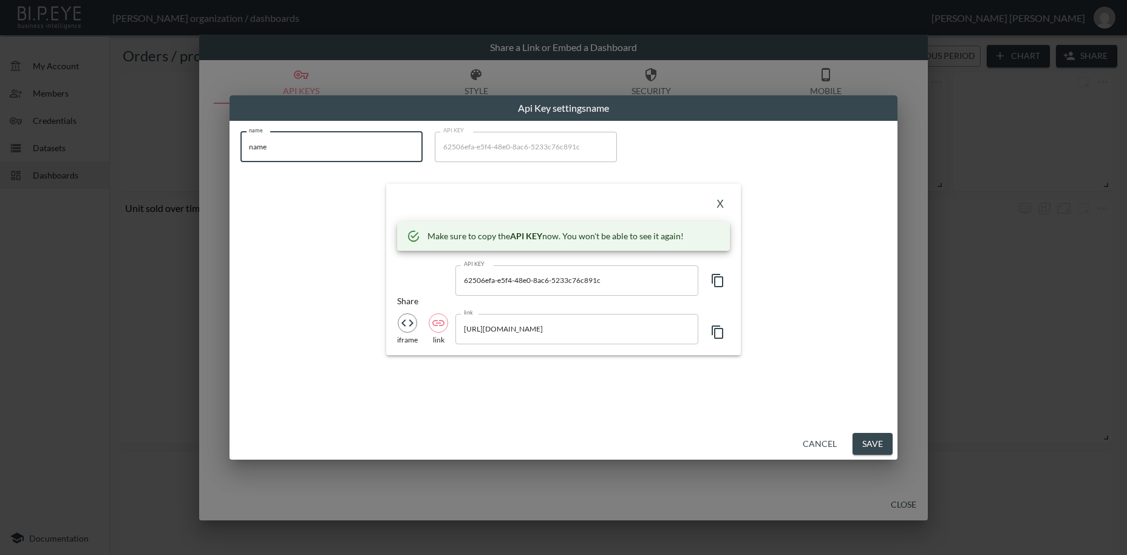
drag, startPoint x: 280, startPoint y: 143, endPoint x: 209, endPoint y: 143, distance: 70.4
click at [240, 143] on input "name" at bounding box center [331, 147] width 182 height 30
paste input "WAT THE BRAND"
type input "WAT THE BRAND"
click at [719, 281] on icon "button" at bounding box center [717, 280] width 15 height 15
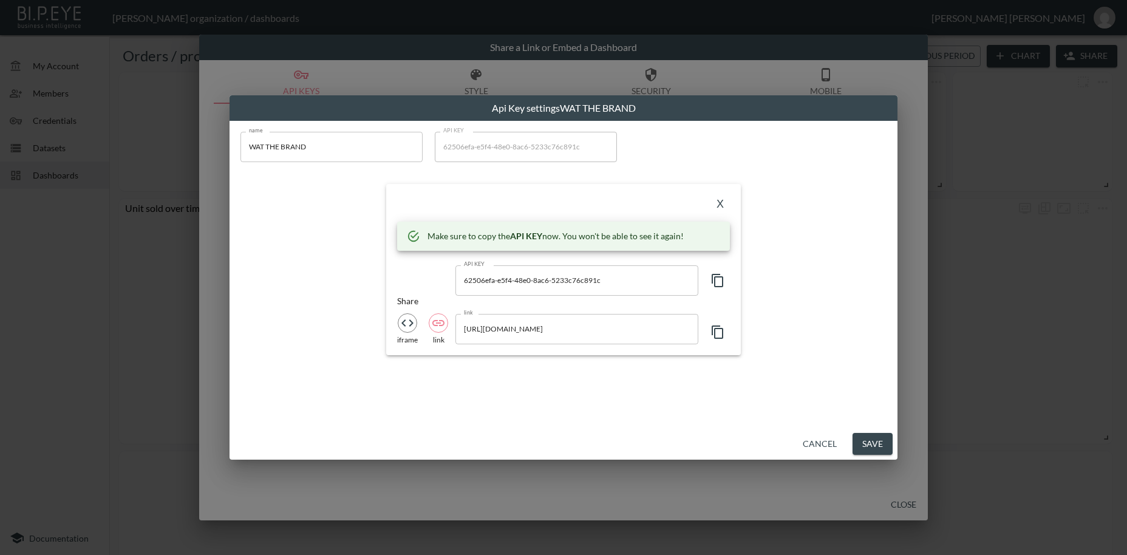
click at [719, 281] on icon "button" at bounding box center [717, 280] width 15 height 15
click at [718, 204] on button "X" at bounding box center [719, 204] width 19 height 19
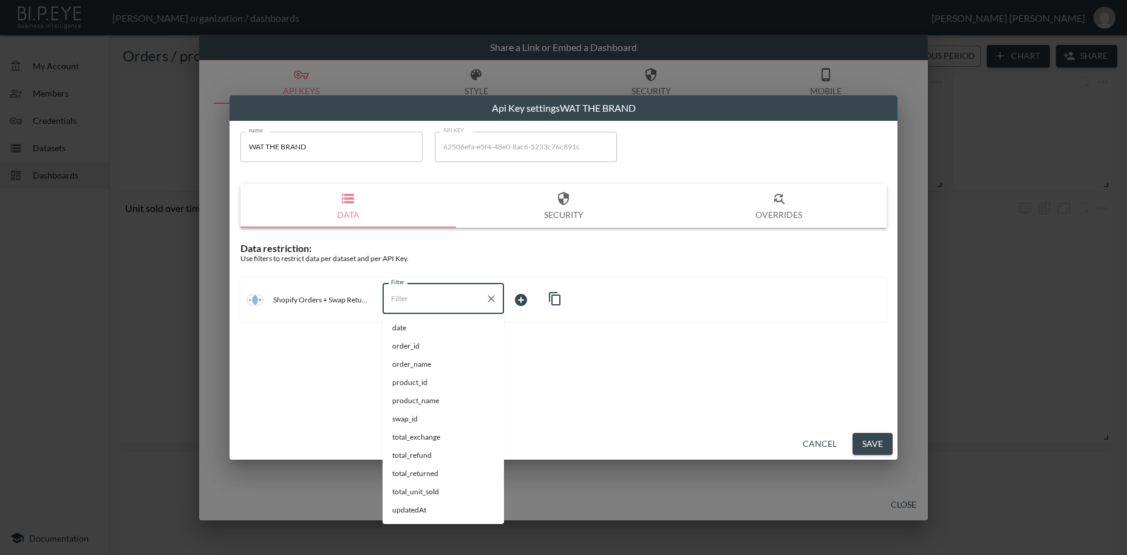
click at [428, 301] on input "Filter" at bounding box center [434, 298] width 92 height 19
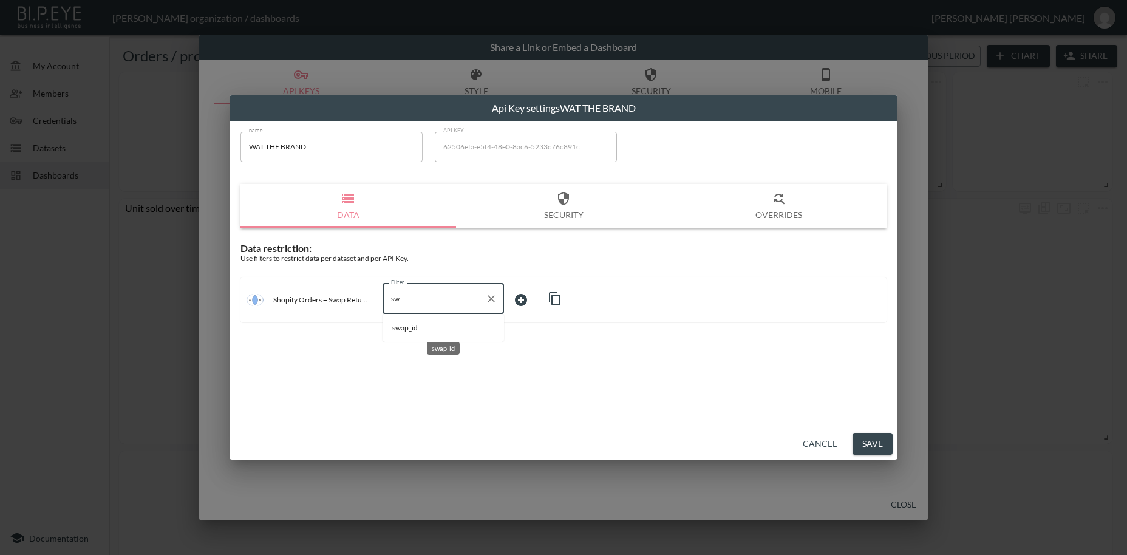
click at [422, 329] on span "swap_id" at bounding box center [443, 327] width 102 height 11
type input "swap_id"
click at [532, 296] on body "BI.P.EYE, Interactive Analytics Dashboards - app [PERSON_NAME] organization / d…" at bounding box center [563, 277] width 1127 height 555
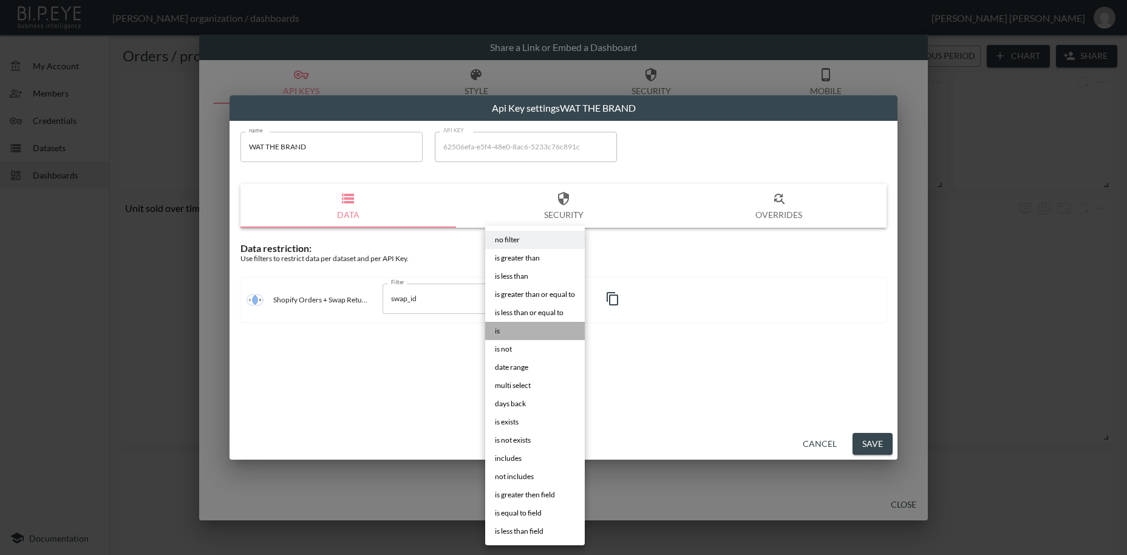
click at [496, 332] on span "is" at bounding box center [497, 330] width 5 height 11
type input "is"
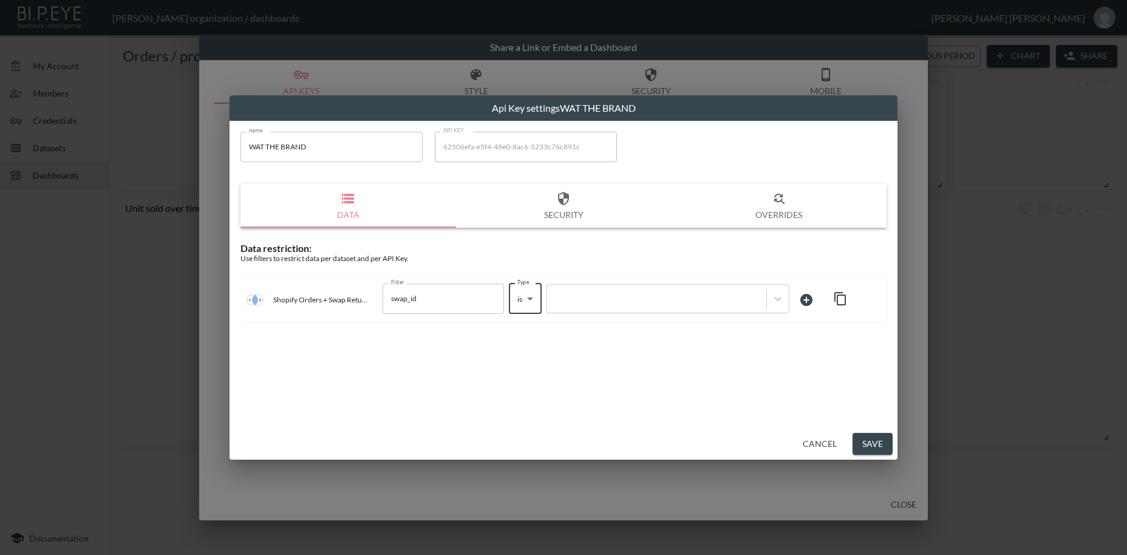
click at [598, 301] on div at bounding box center [656, 299] width 207 height 12
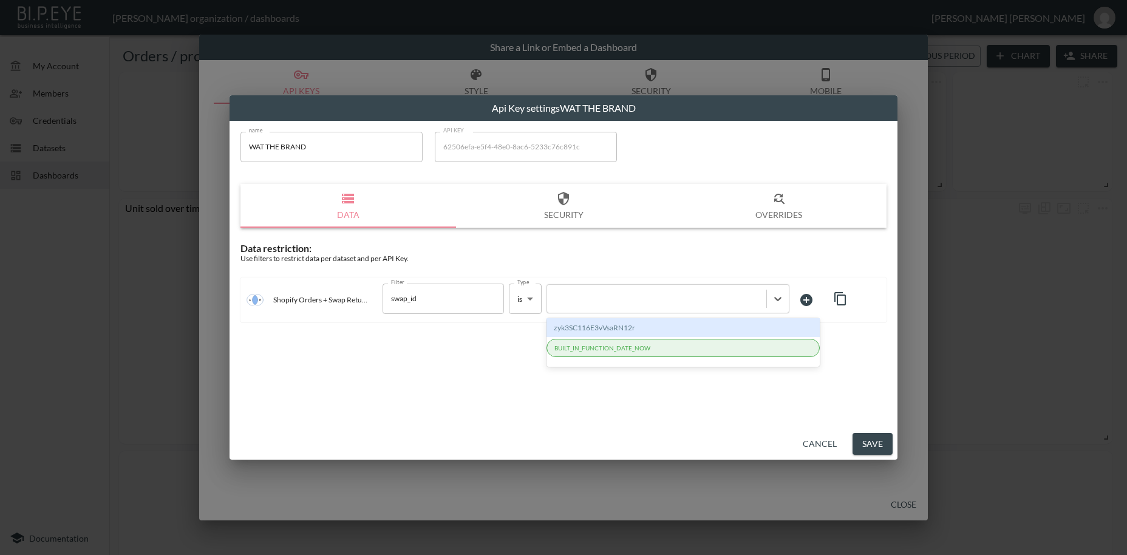
paste input "TPmVyZJiHrym0bZw7ksU"
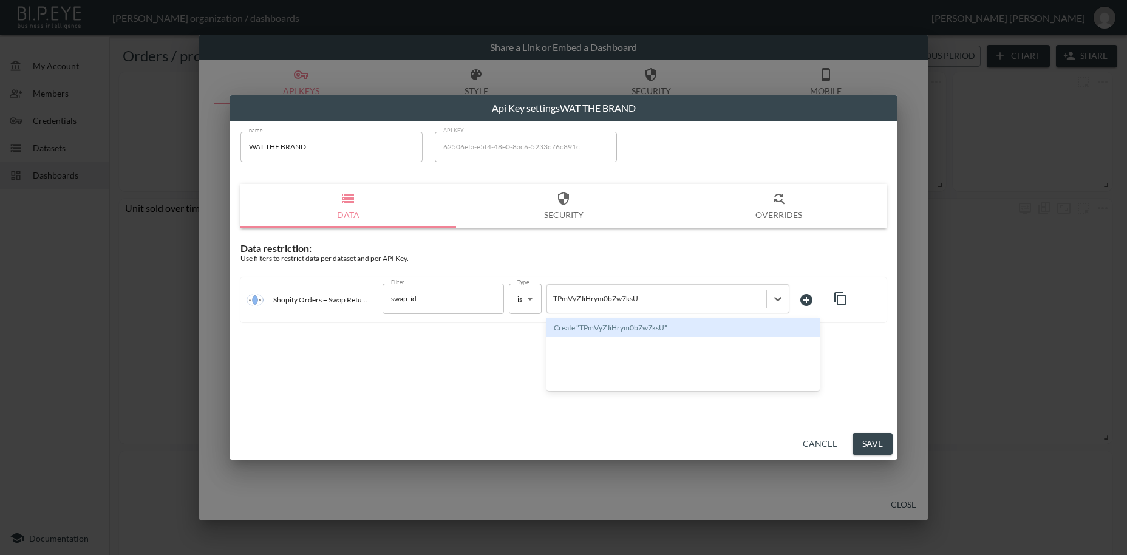
type input "TPmVyZJiHrym0bZw7ksU"
click at [876, 446] on button "Save" at bounding box center [873, 444] width 40 height 22
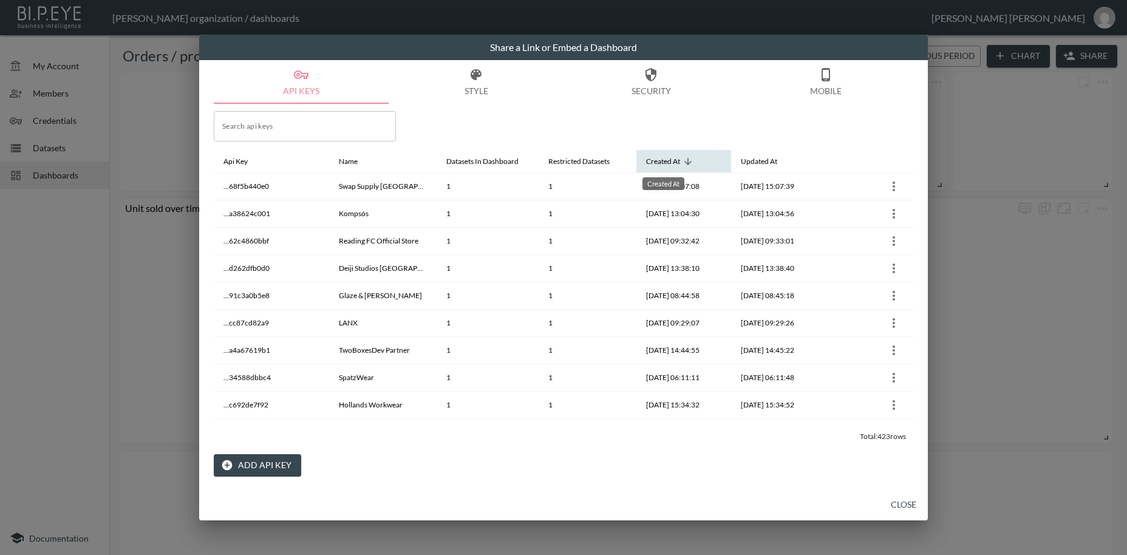
click at [670, 160] on div "Created At" at bounding box center [663, 161] width 34 height 15
click at [902, 506] on button "Close" at bounding box center [903, 505] width 39 height 22
